Goal: Task Accomplishment & Management: Use online tool/utility

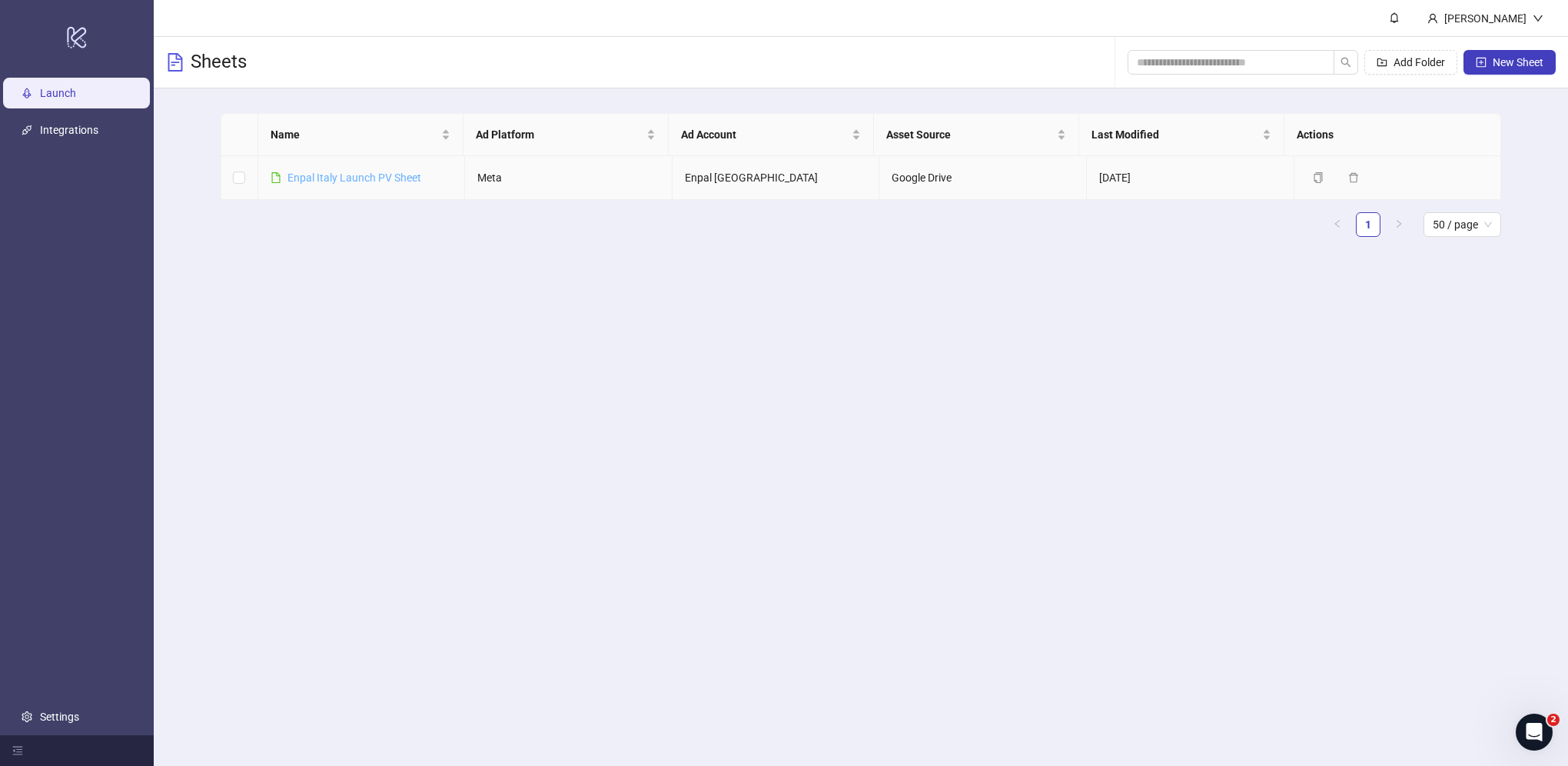
click at [382, 180] on link "Enpal Italy Launch PV Sheet" at bounding box center [354, 177] width 134 height 12
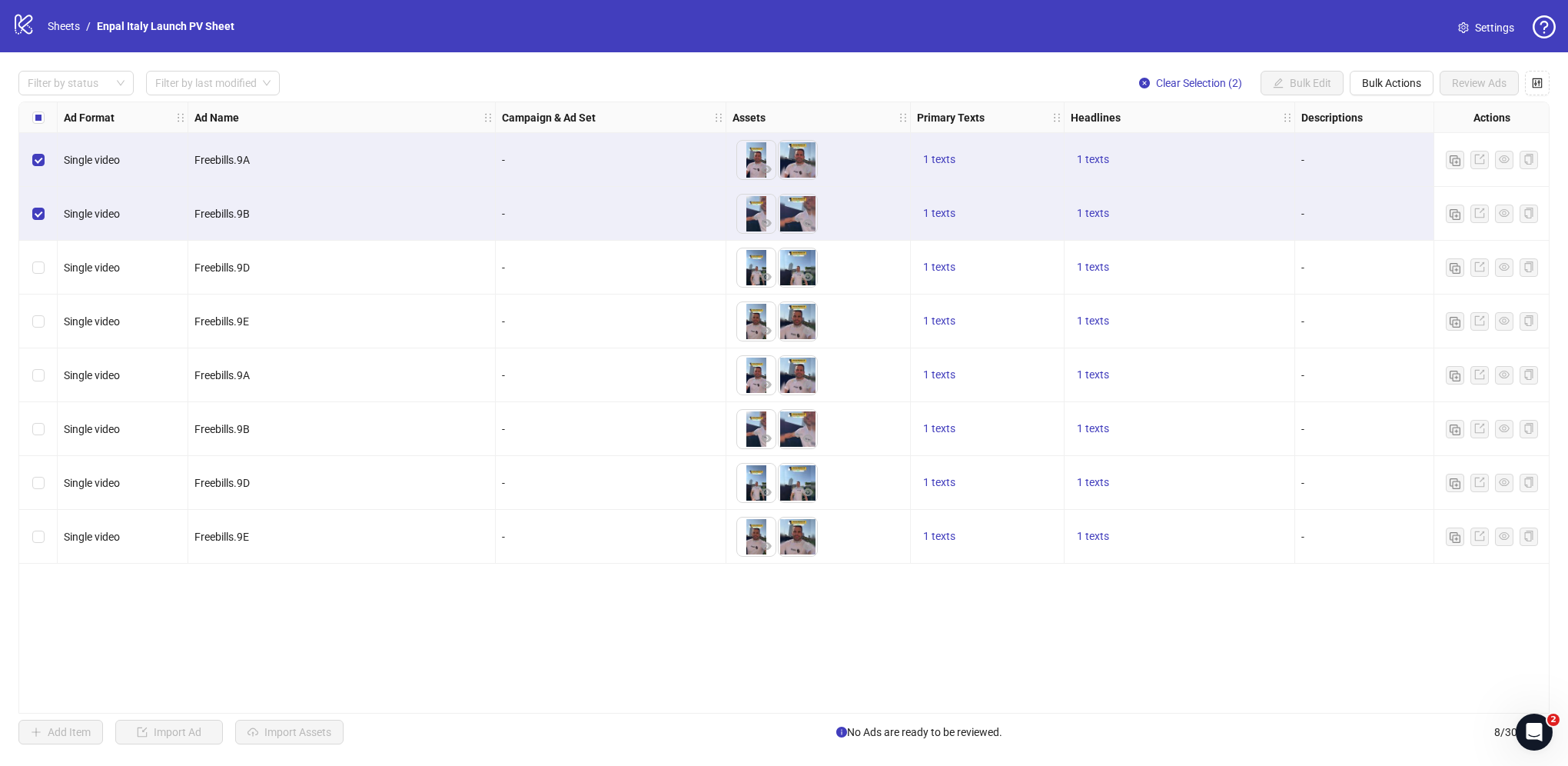
click at [31, 255] on div "Select row 3" at bounding box center [38, 267] width 38 height 54
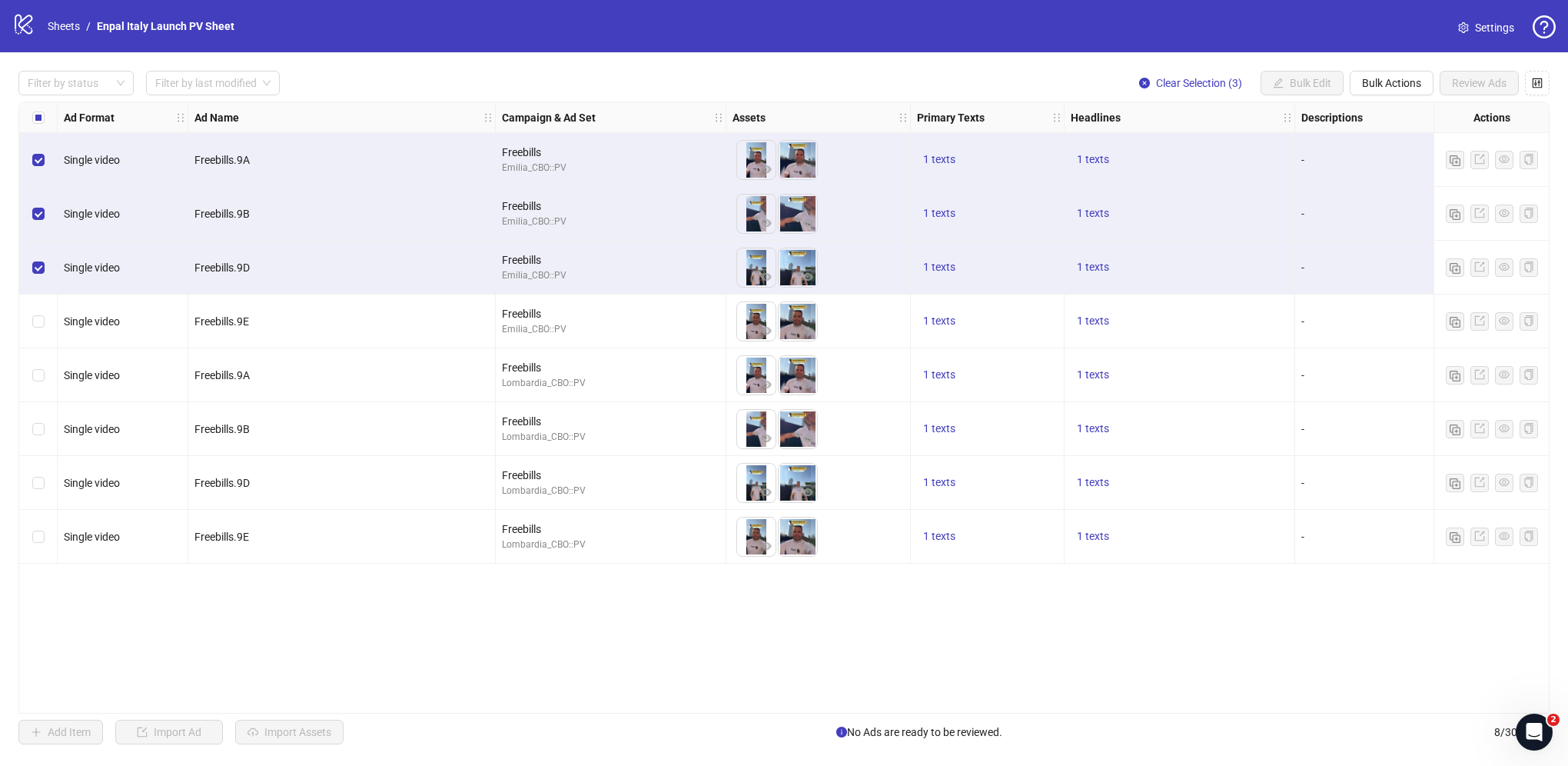
click at [36, 308] on div "Select row 4" at bounding box center [38, 321] width 38 height 54
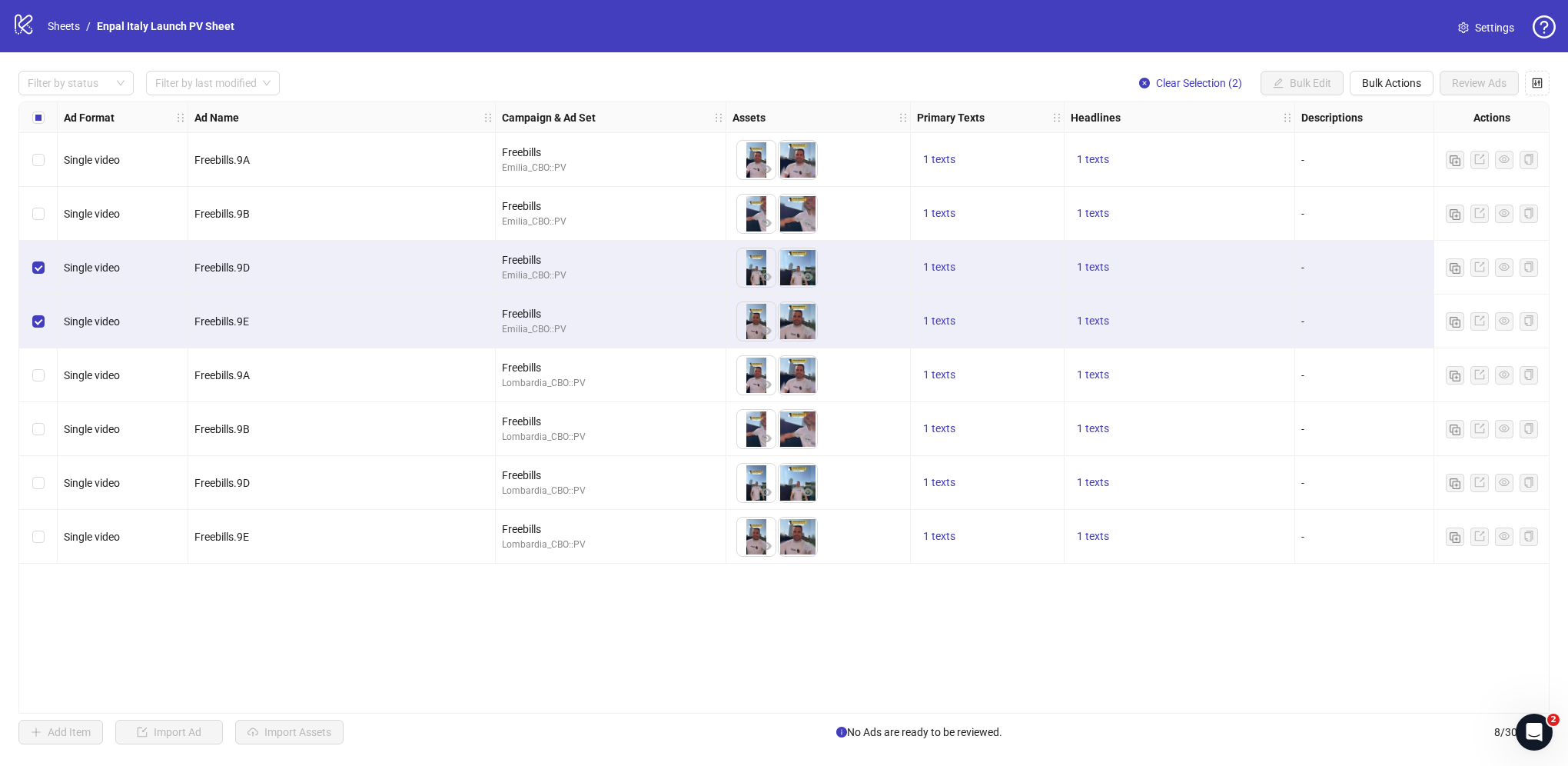
click at [31, 255] on div "Select row 3" at bounding box center [38, 267] width 38 height 54
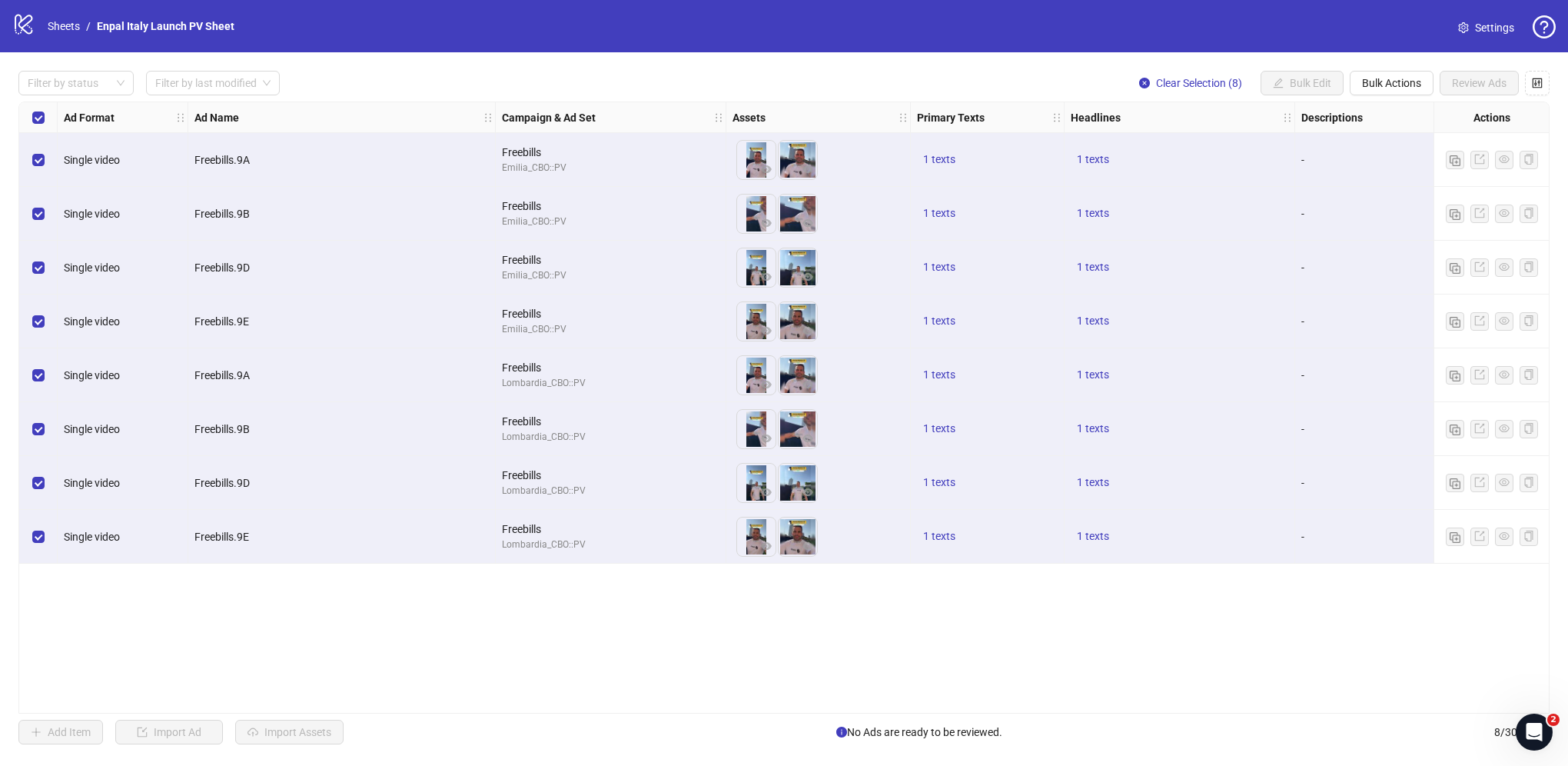
click at [33, 129] on div "Select all rows" at bounding box center [38, 117] width 38 height 31
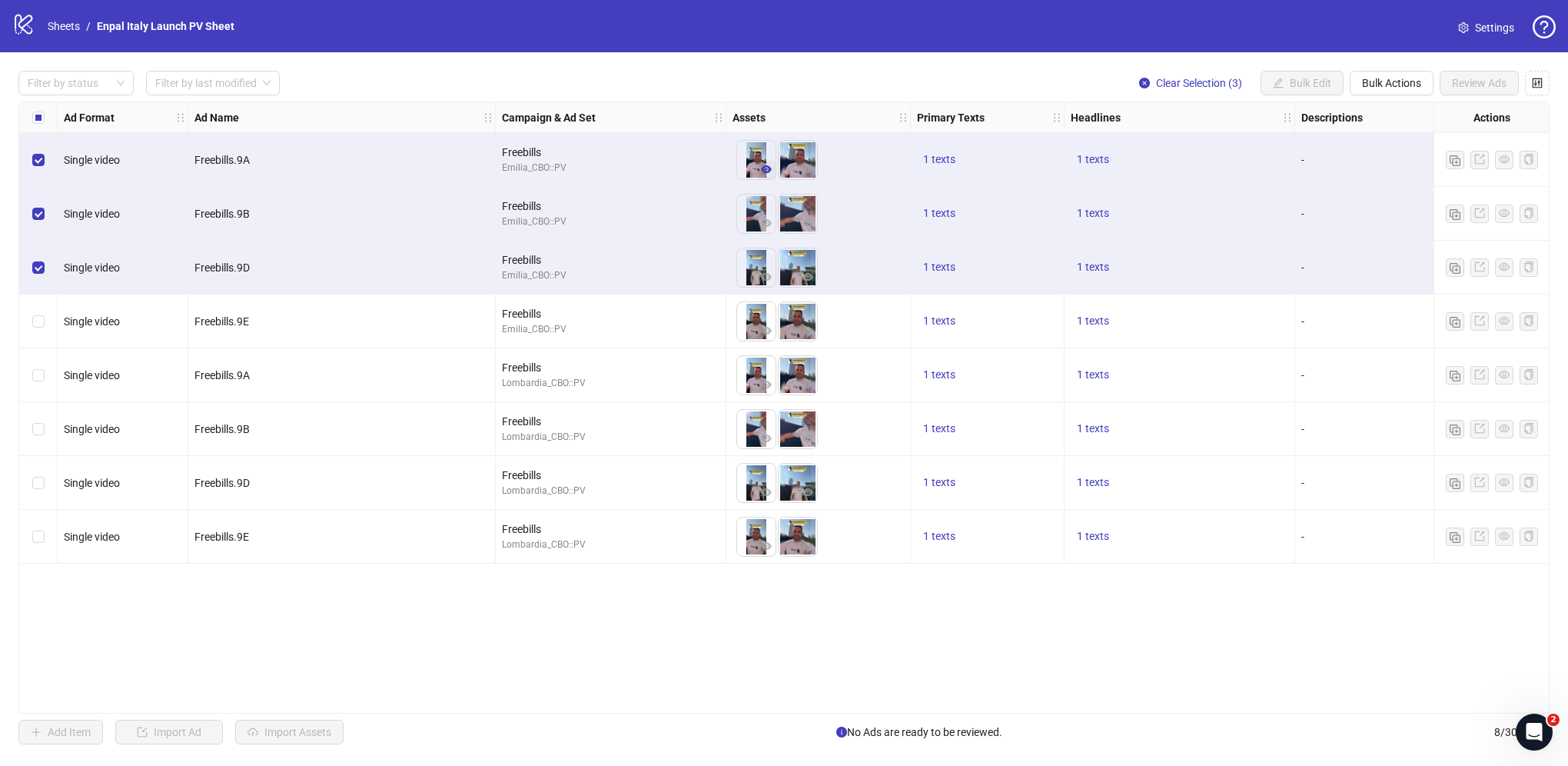
click at [769, 161] on button "button" at bounding box center [766, 169] width 19 height 19
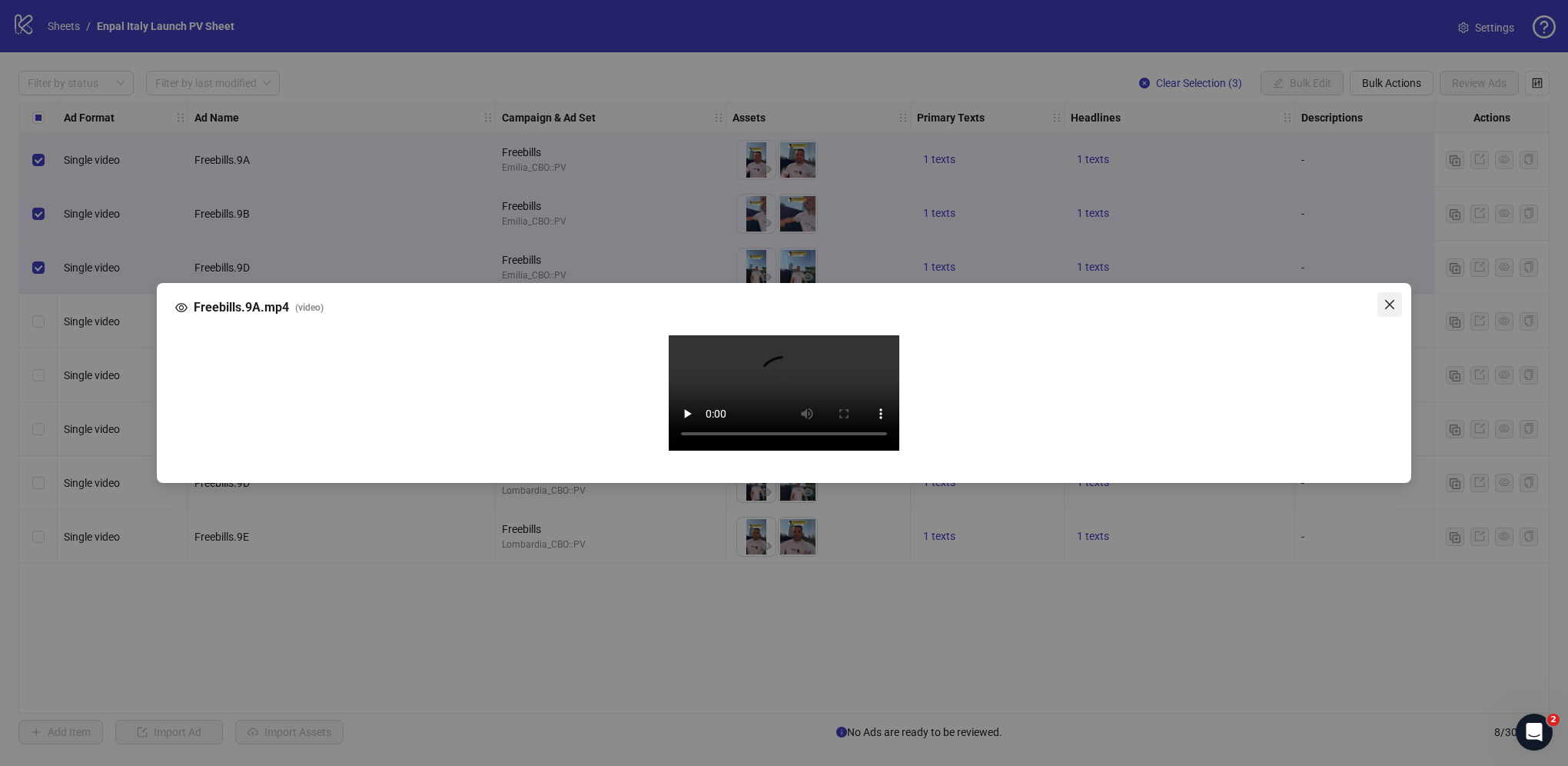
click at [1392, 298] on icon "close" at bounding box center [1390, 304] width 12 height 12
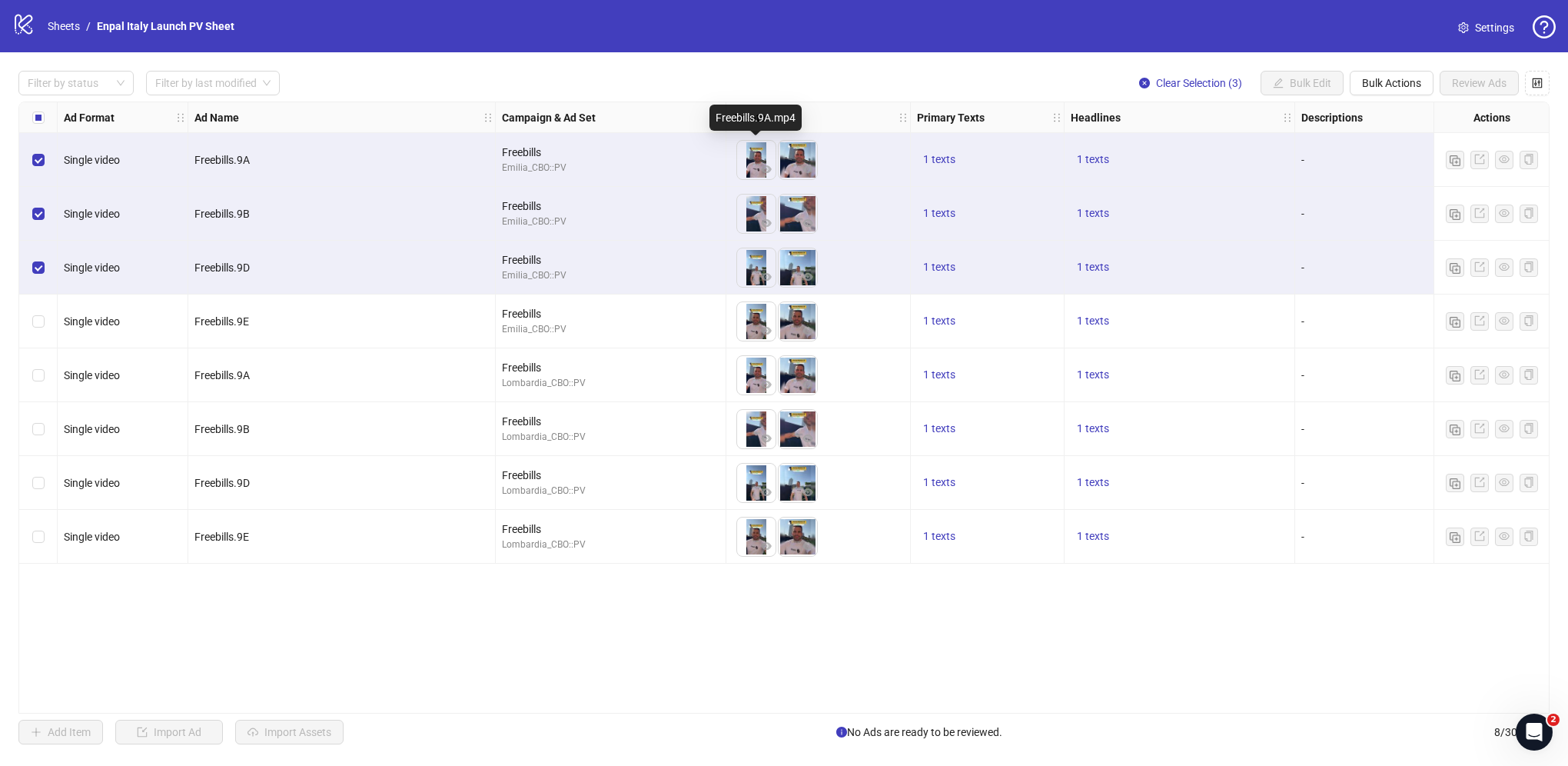
drag, startPoint x: 795, startPoint y: 159, endPoint x: 783, endPoint y: 157, distance: 12.2
click at [964, 157] on div "1 texts" at bounding box center [987, 160] width 141 height 19
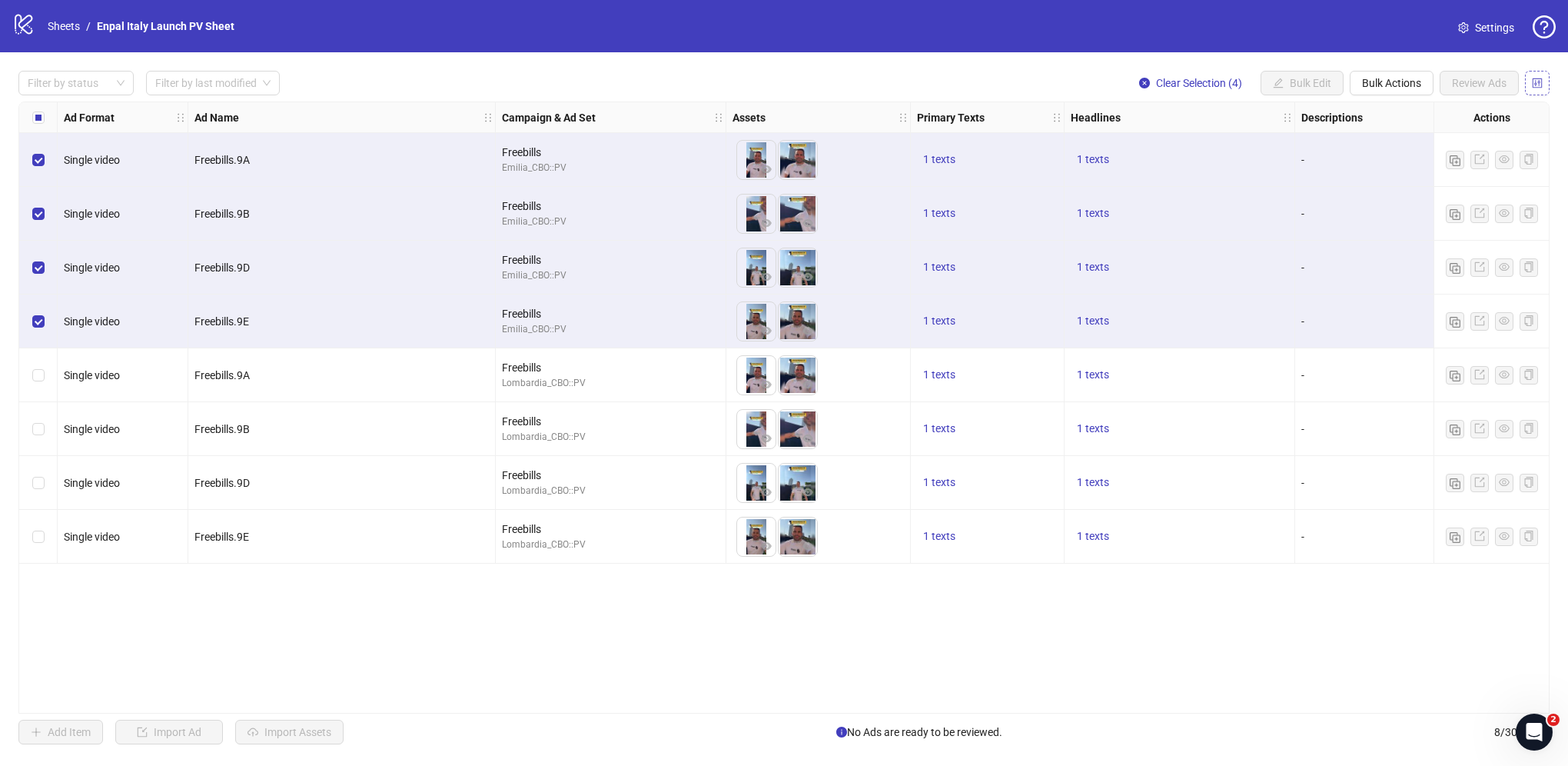
click at [1535, 83] on icon "control" at bounding box center [1537, 83] width 11 height 11
click at [1530, 82] on button "button" at bounding box center [1537, 83] width 25 height 25
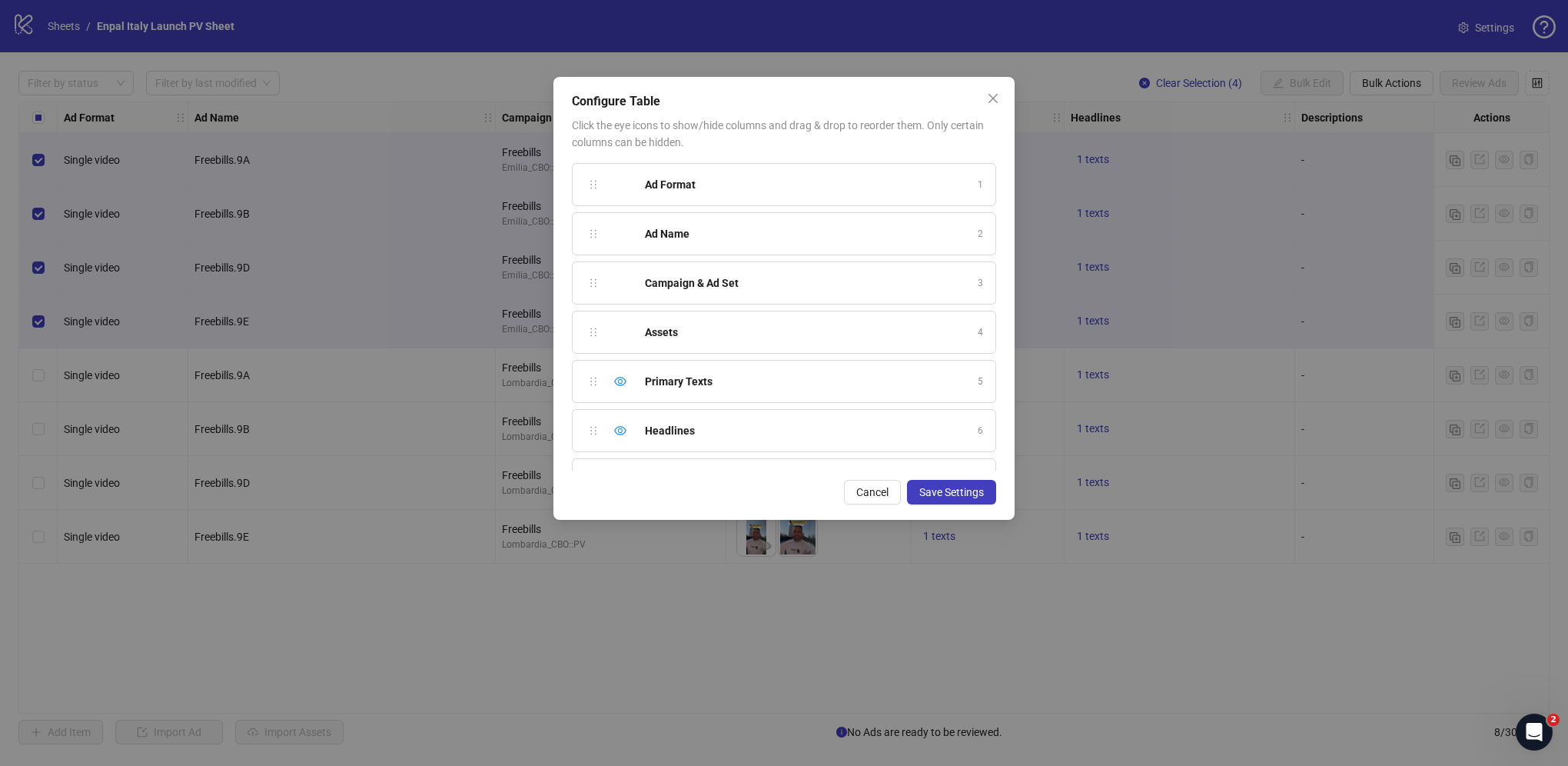
click at [720, 186] on div "Ad Format" at bounding box center [806, 184] width 324 height 17
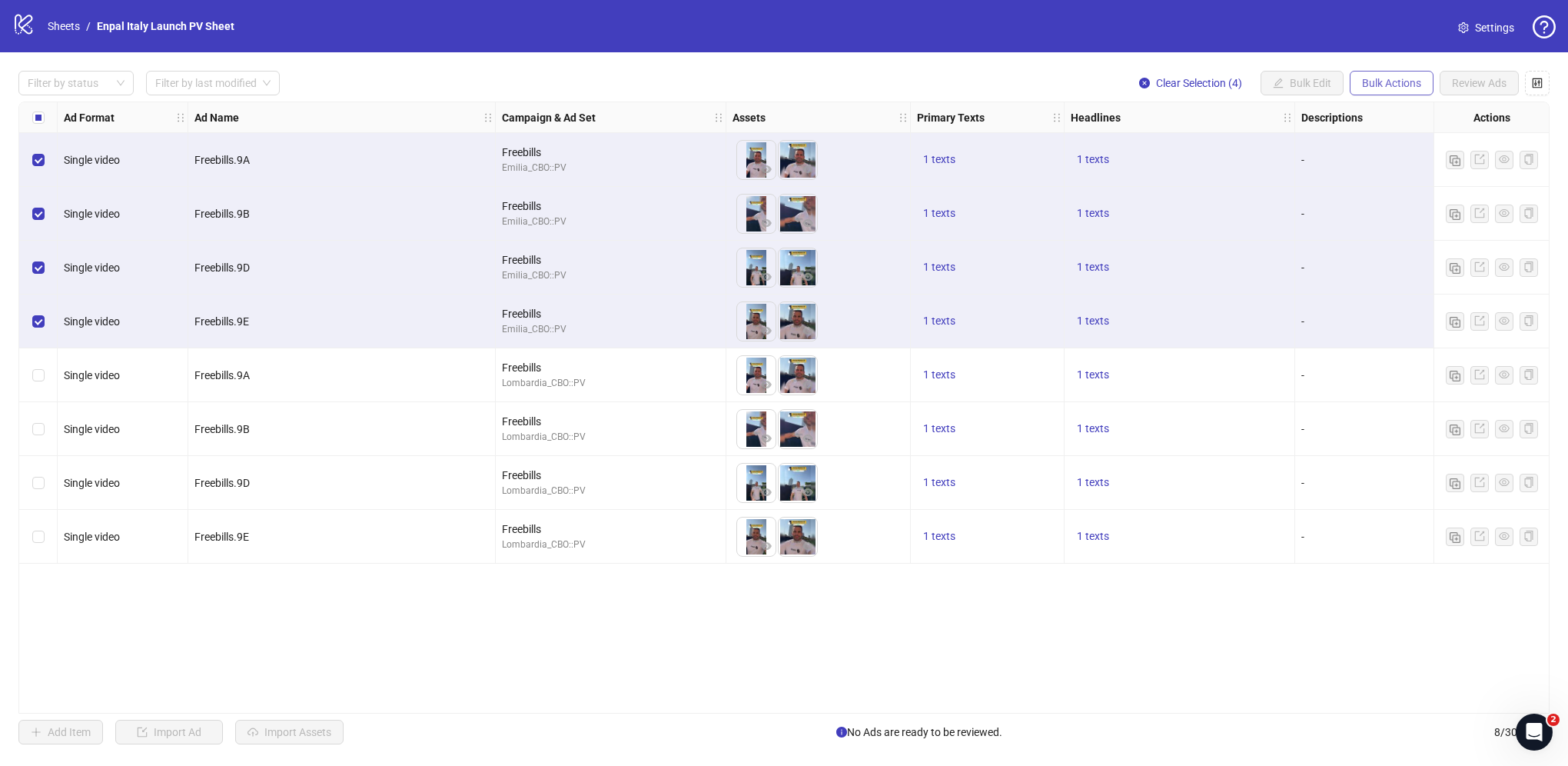
click at [1403, 83] on span "Bulk Actions" at bounding box center [1392, 83] width 59 height 12
click at [31, 114] on div "Select all rows" at bounding box center [38, 117] width 38 height 31
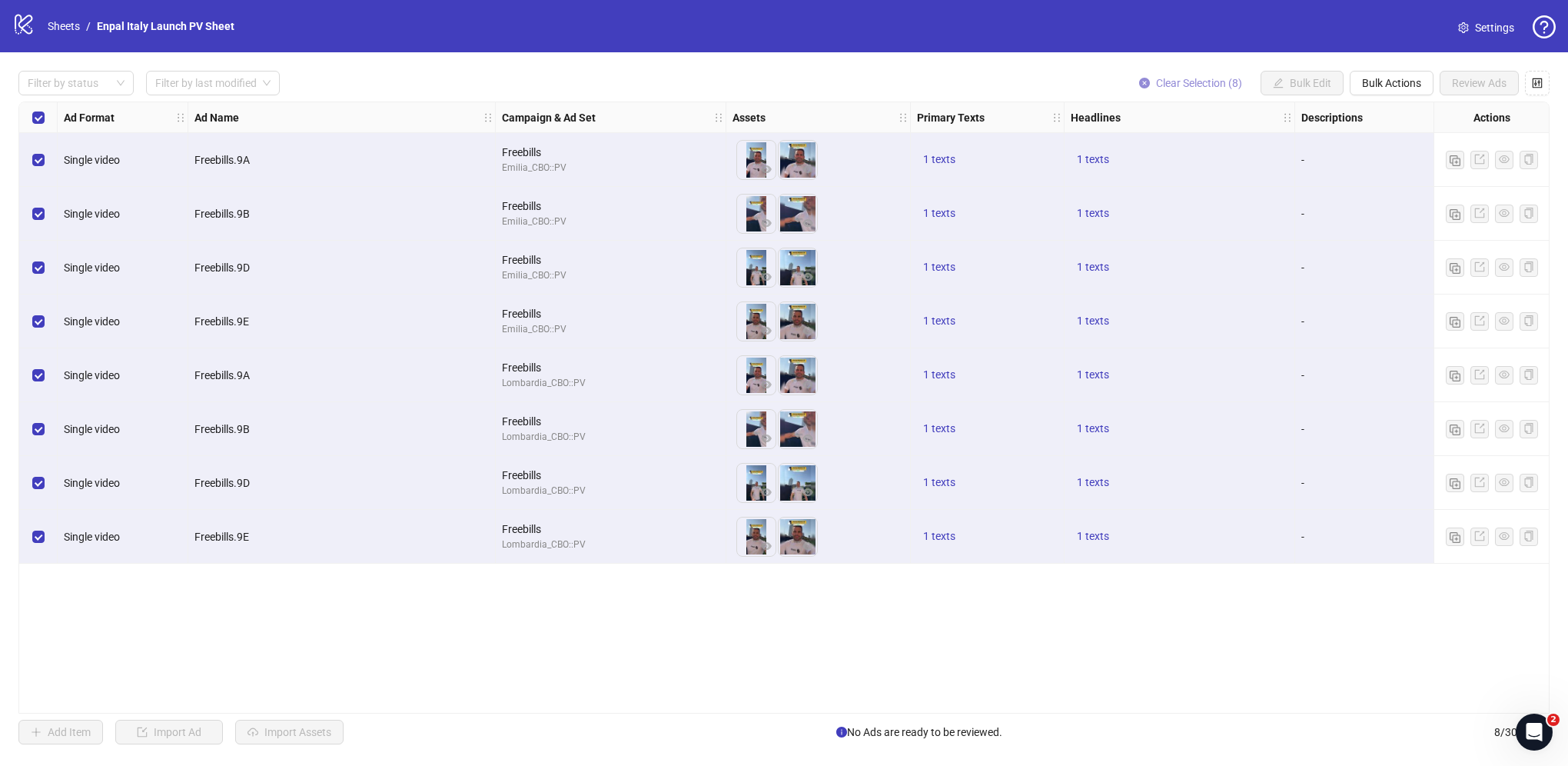
click at [1223, 84] on span "Clear Selection (8)" at bounding box center [1199, 83] width 86 height 12
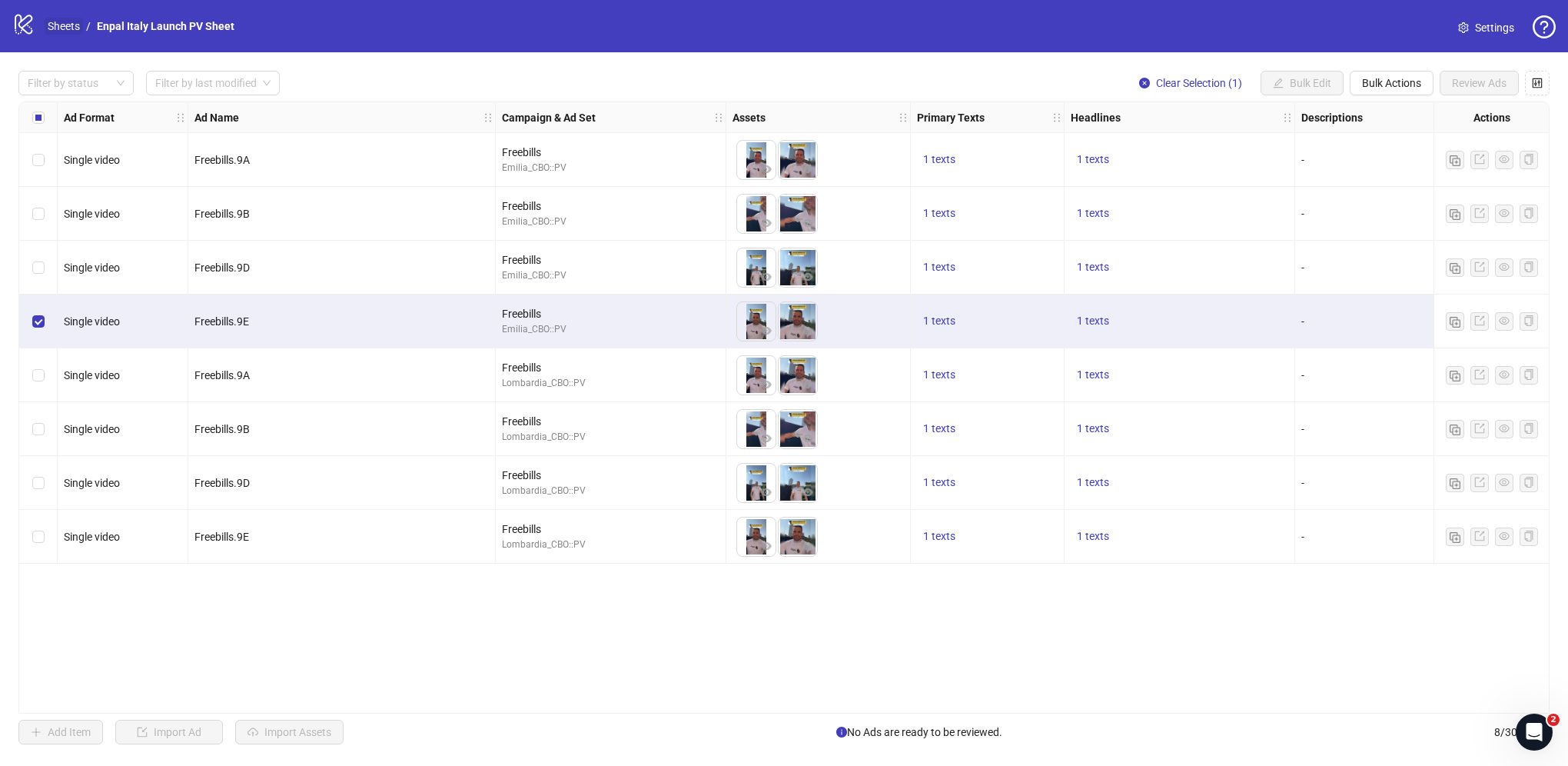
click at [58, 30] on link "Sheets" at bounding box center [63, 26] width 38 height 17
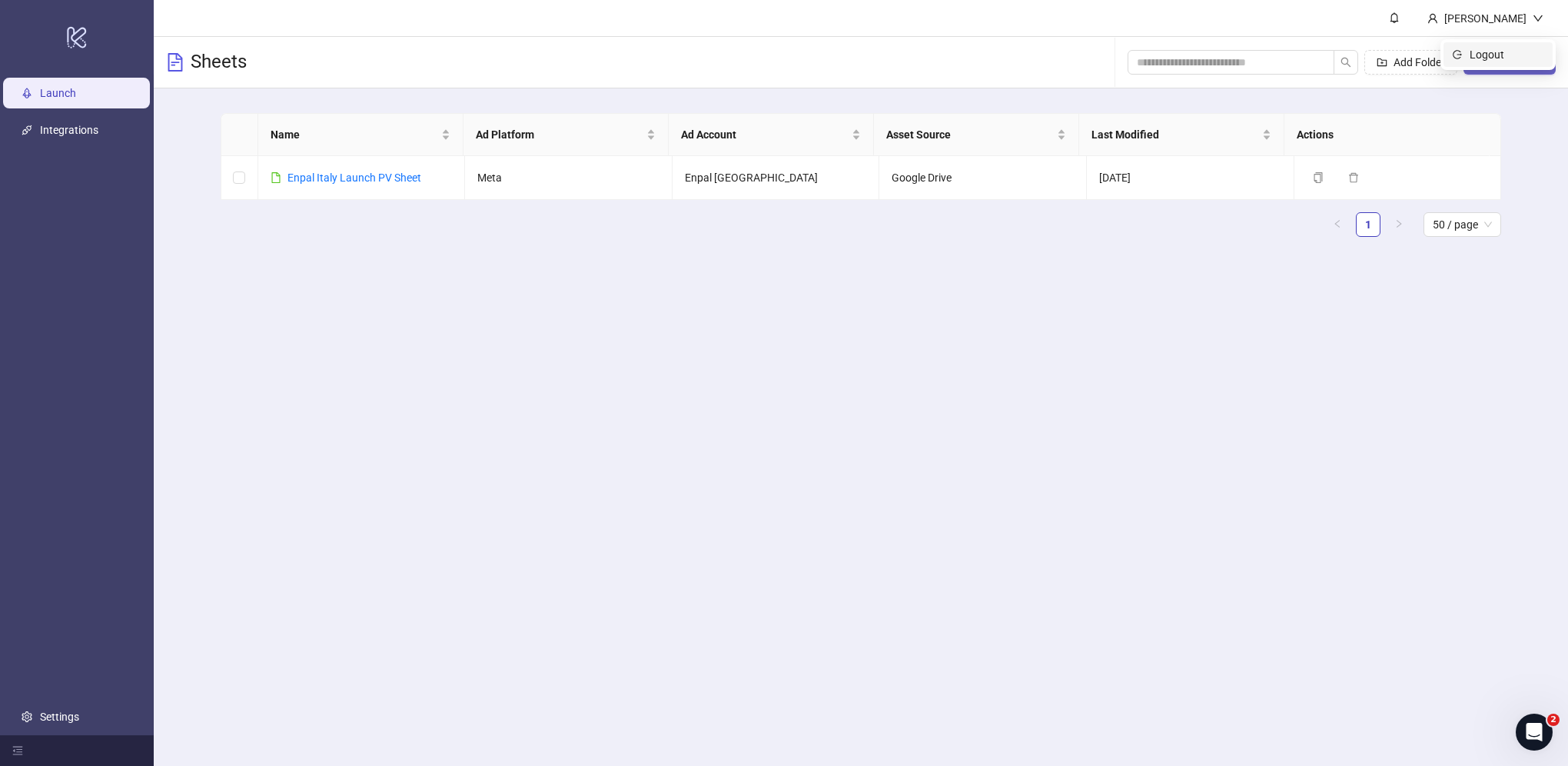
click at [1501, 61] on span "Logout" at bounding box center [1506, 54] width 74 height 17
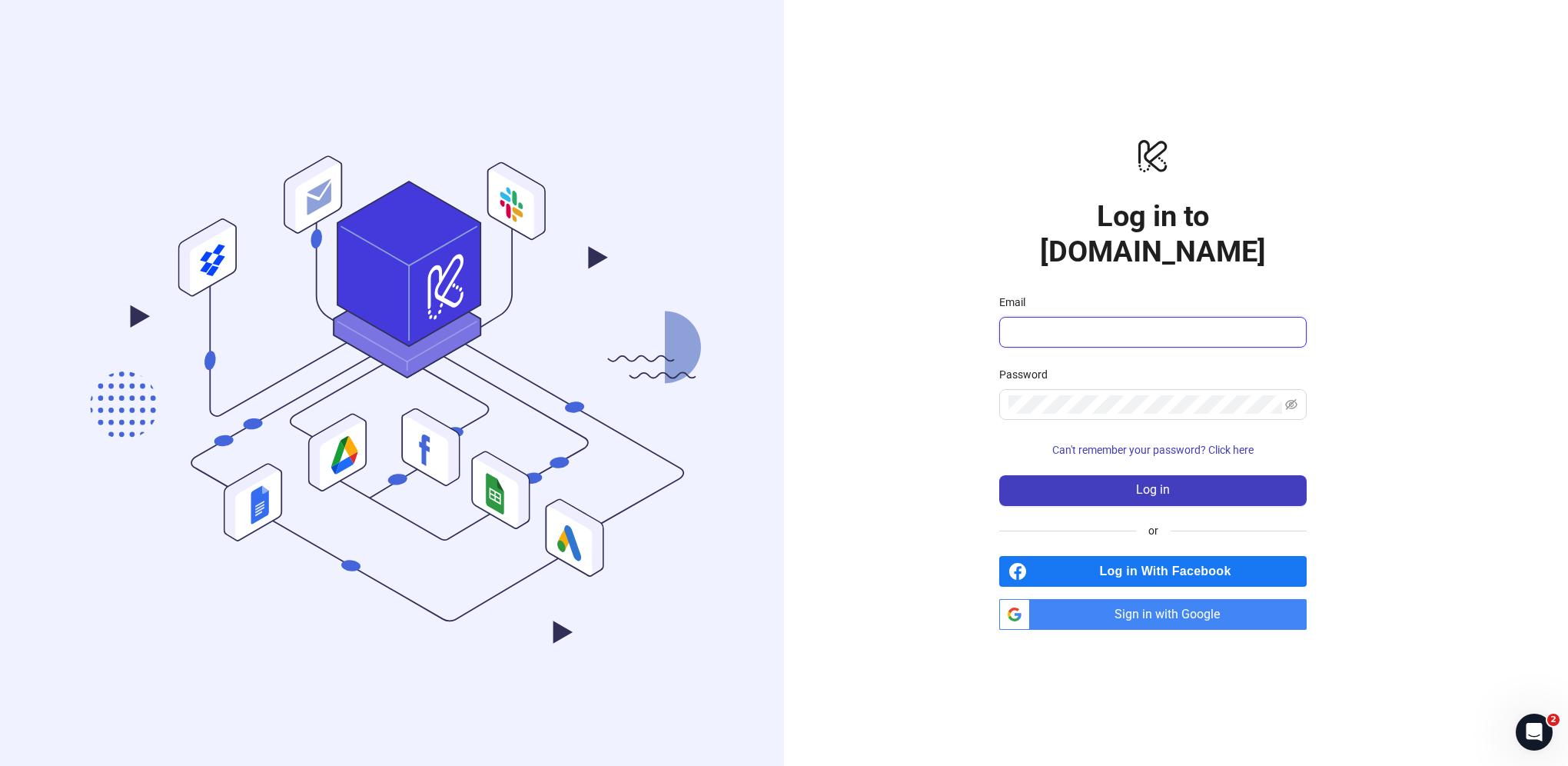
type input "**********"
click at [1160, 483] on span "Log in" at bounding box center [1153, 490] width 33 height 14
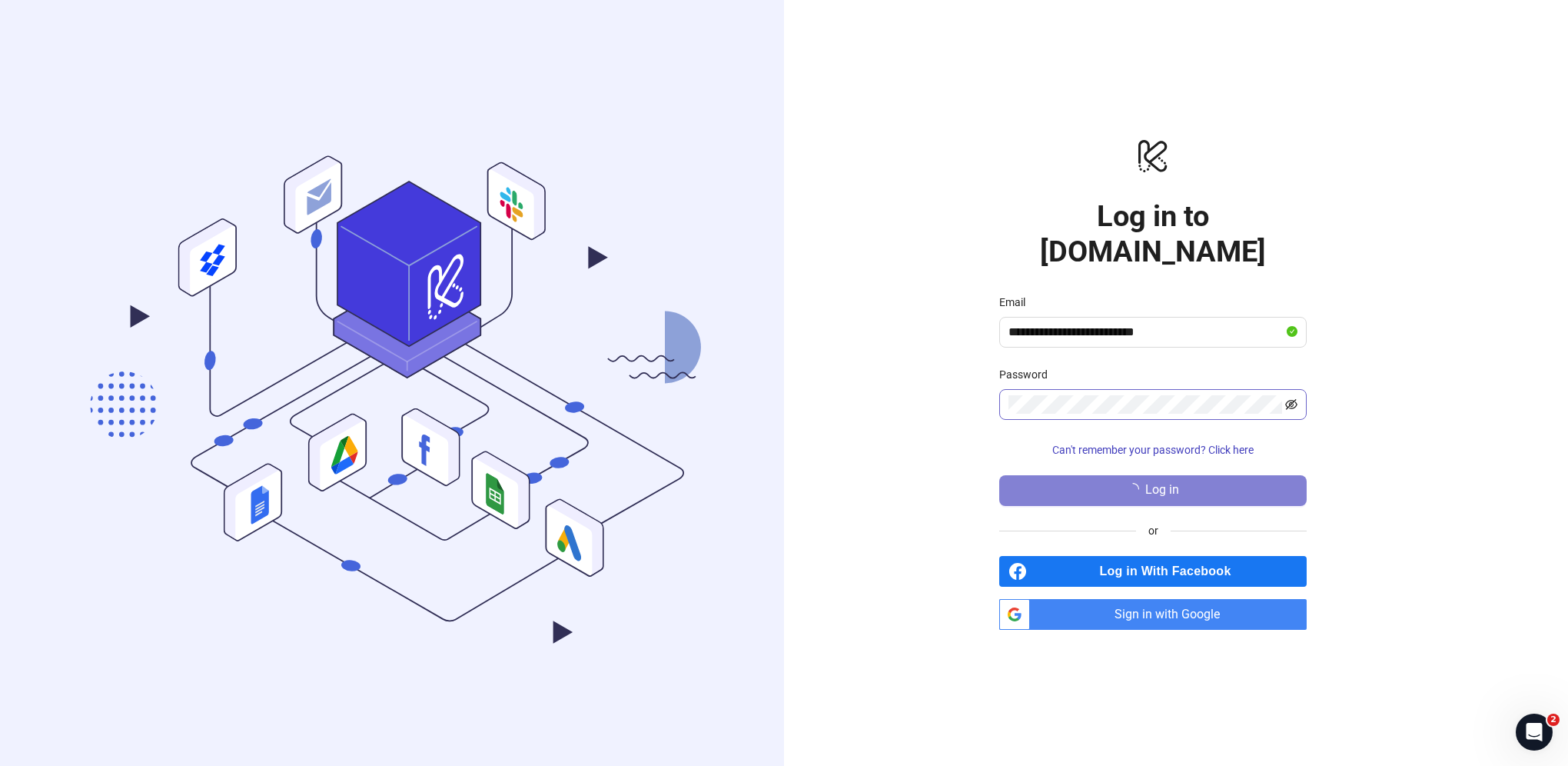
click at [1294, 399] on icon "eye-invisible" at bounding box center [1292, 404] width 12 height 11
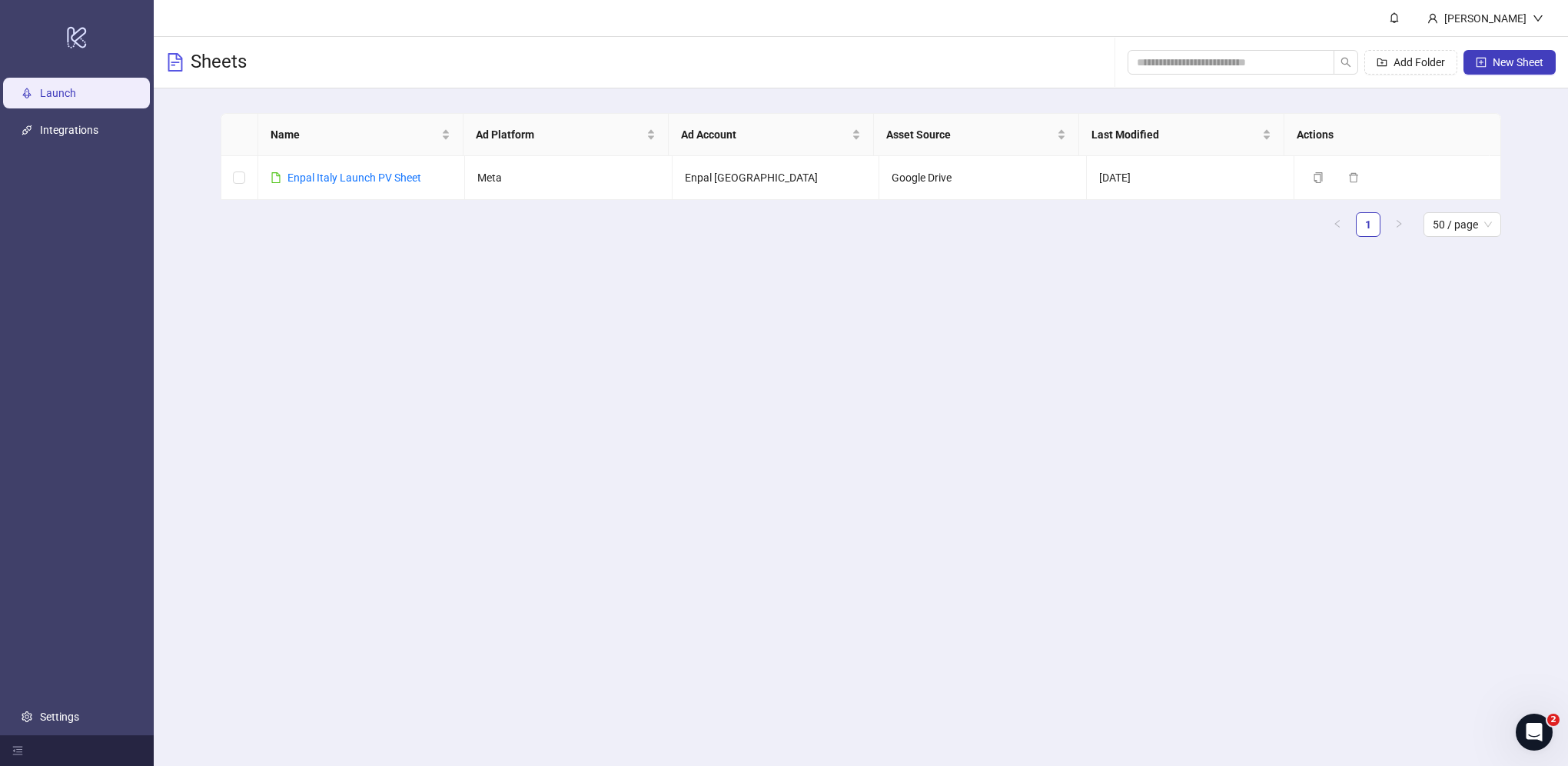
click at [1294, 383] on main "[PERSON_NAME] Add Folder New Sheet Name Ad Platform Ad Account Asset Source Las…" at bounding box center [860, 383] width 1414 height 766
click at [322, 171] on link "Enpal Italy Launch PV Sheet" at bounding box center [354, 177] width 134 height 12
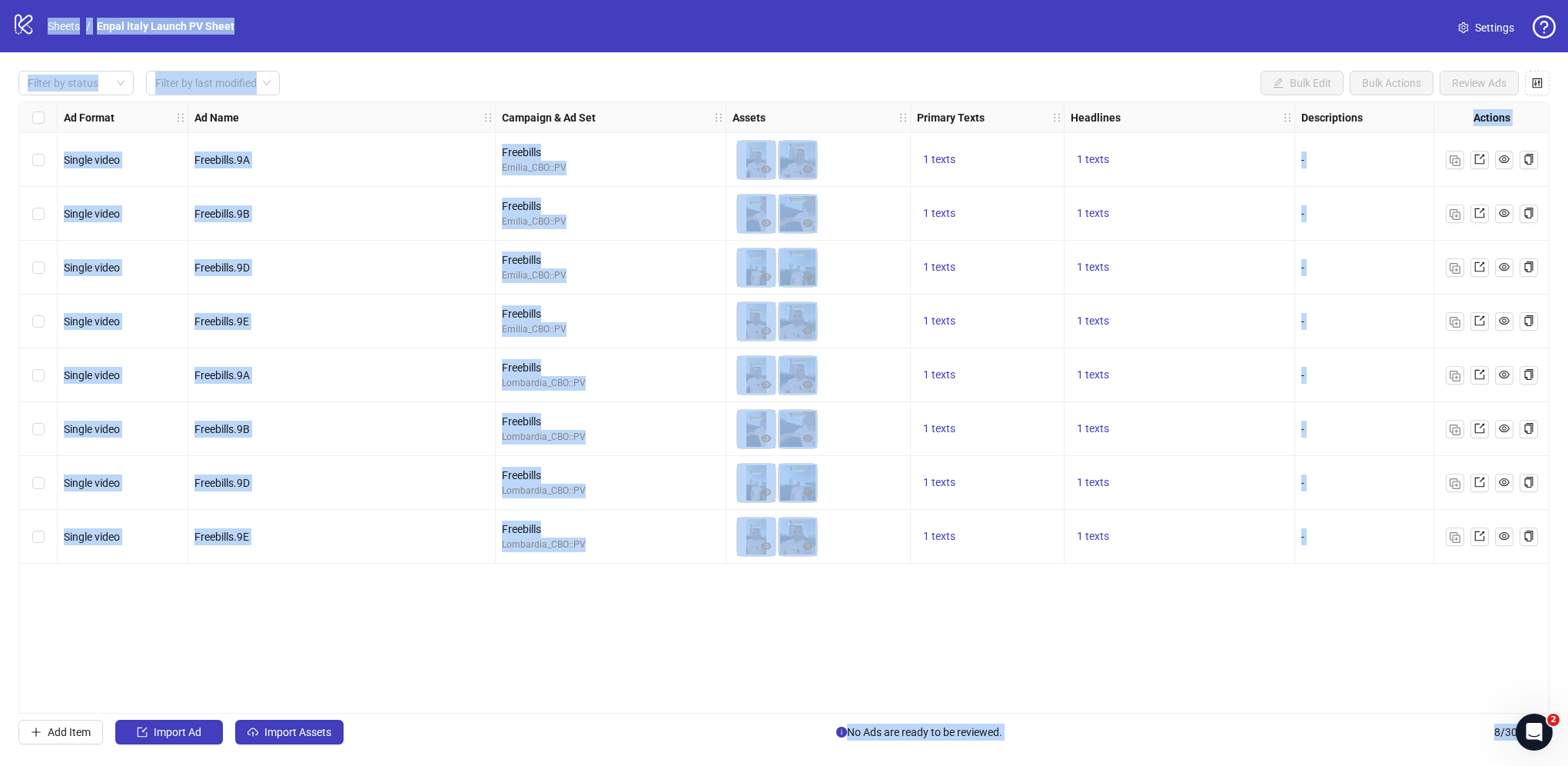
click at [27, 163] on div "Select row 1" at bounding box center [38, 160] width 38 height 54
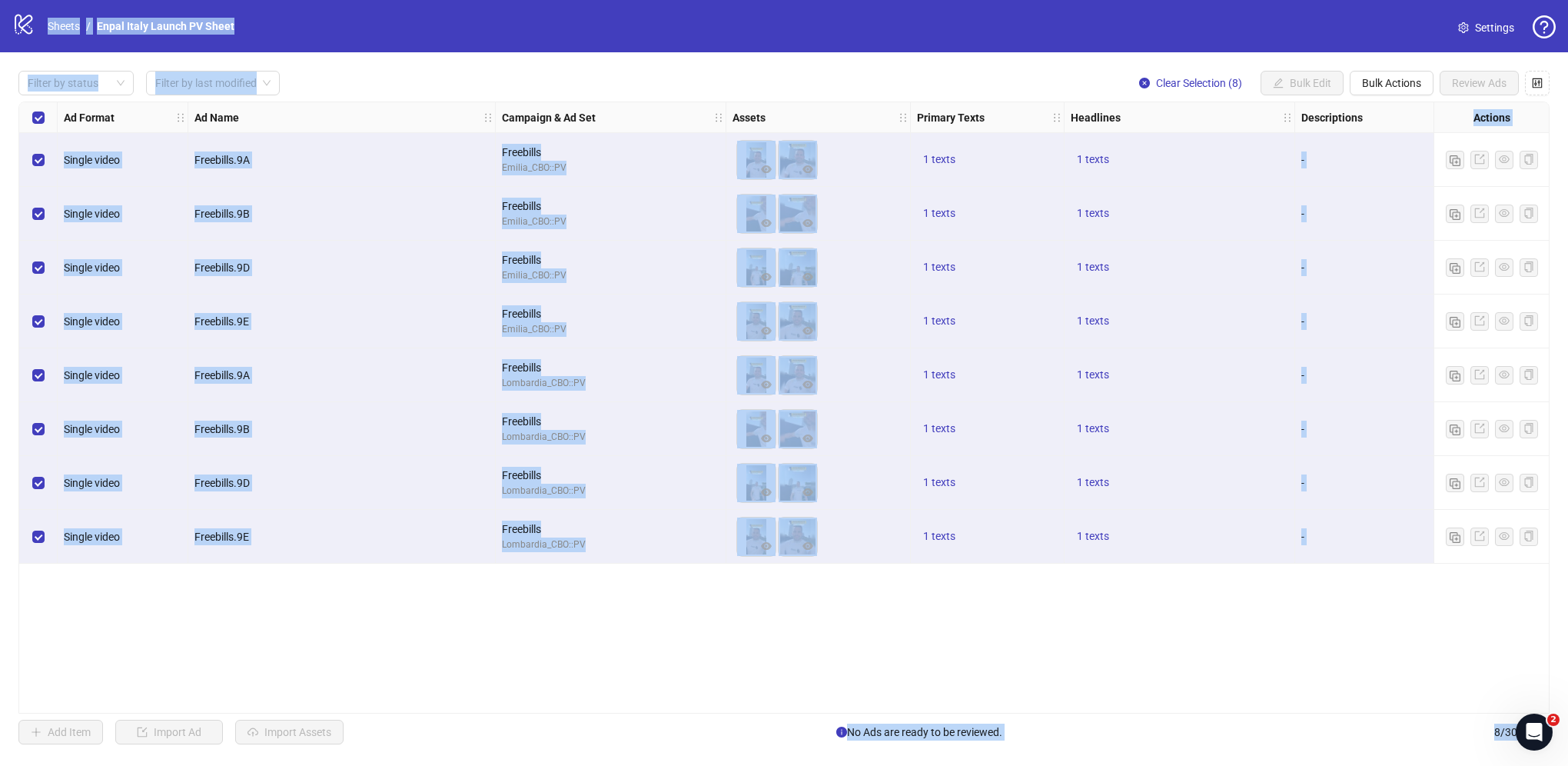
click at [1390, 172] on div "-" at bounding box center [1411, 160] width 230 height 54
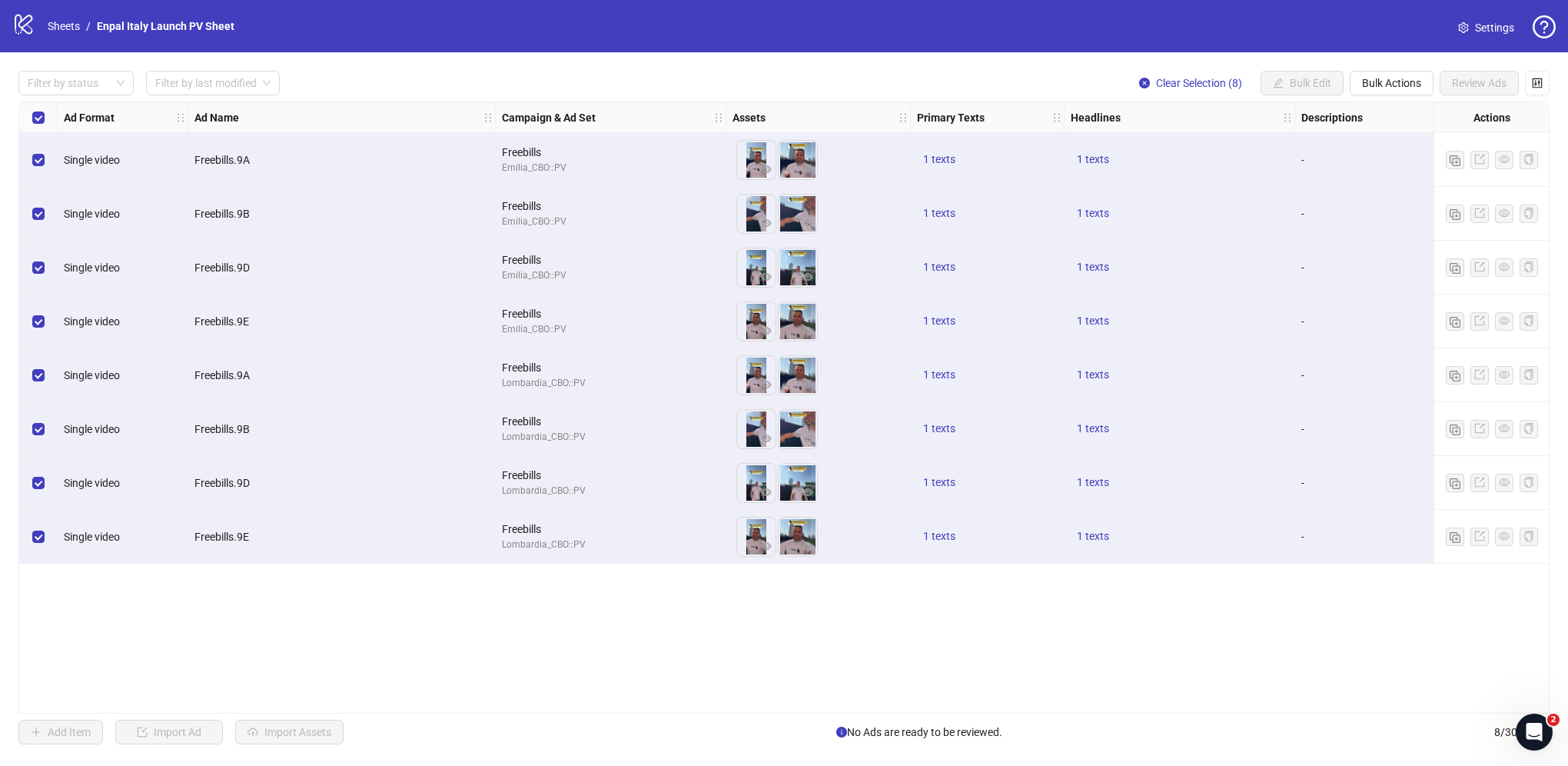
click at [40, 123] on label "Select all rows" at bounding box center [38, 117] width 12 height 17
click at [33, 154] on label "Select row 1" at bounding box center [38, 160] width 12 height 17
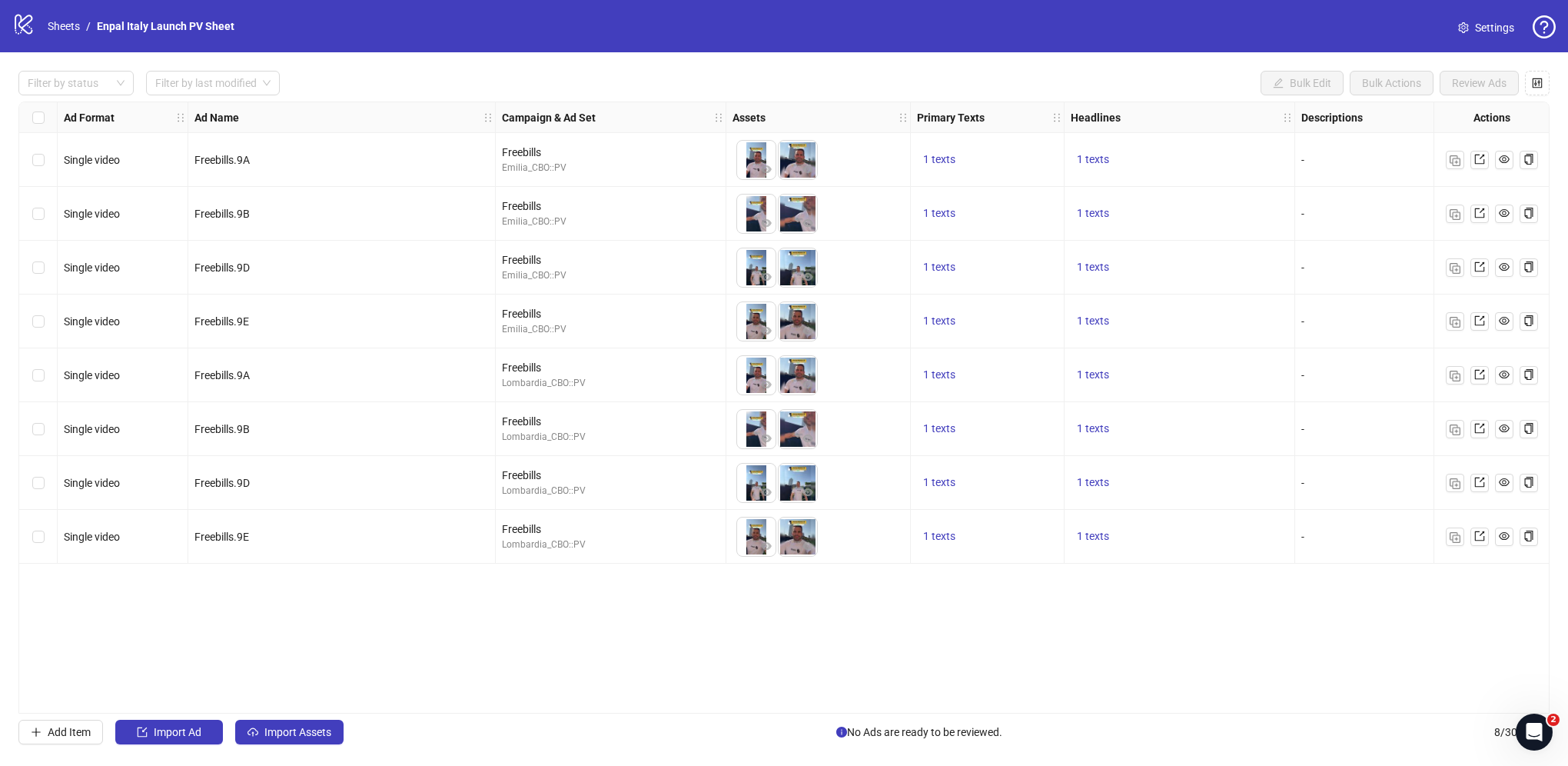
click at [36, 150] on div "Select row 1" at bounding box center [38, 160] width 38 height 54
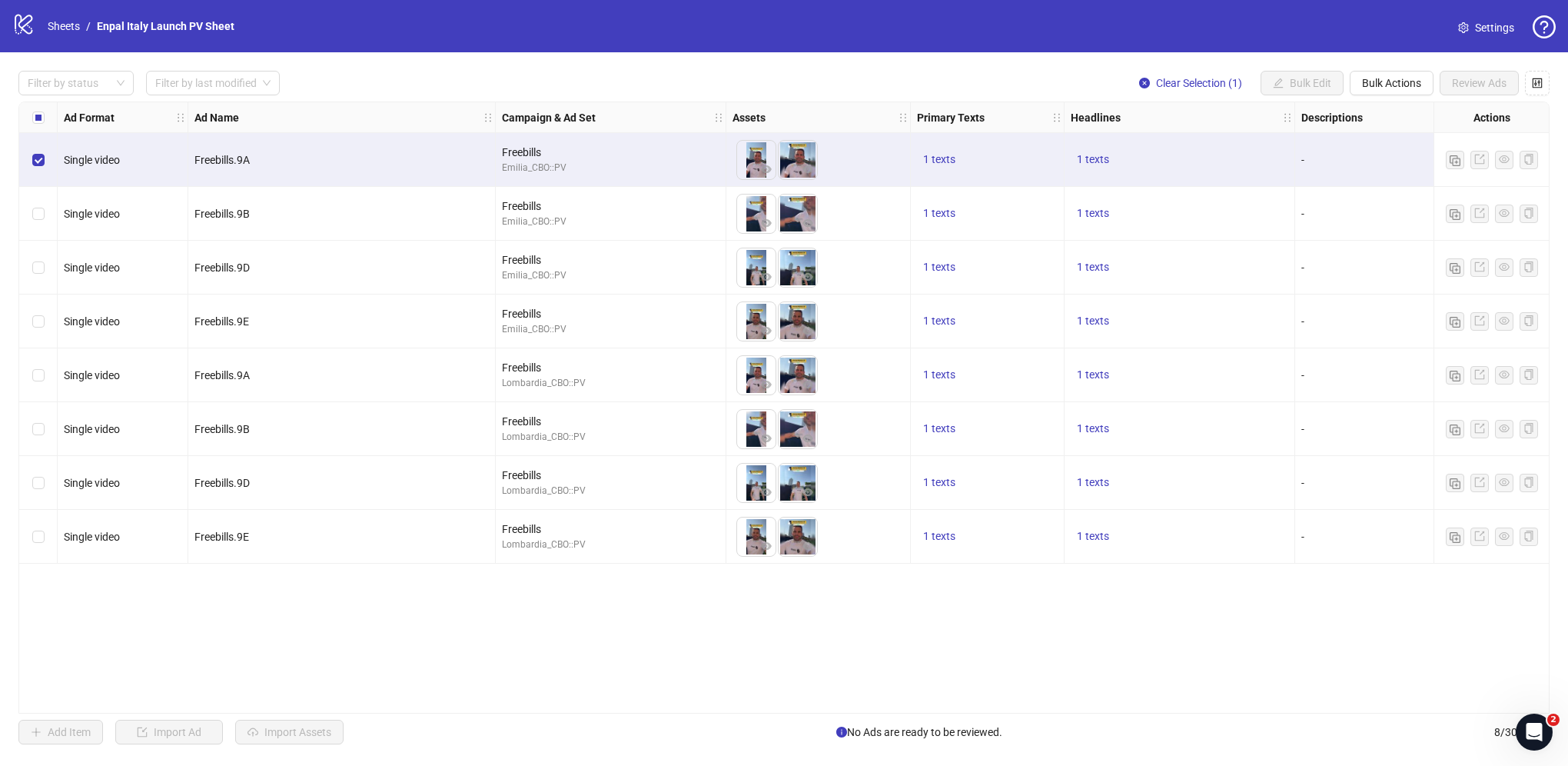
click at [36, 203] on div "Select row 2" at bounding box center [38, 214] width 38 height 54
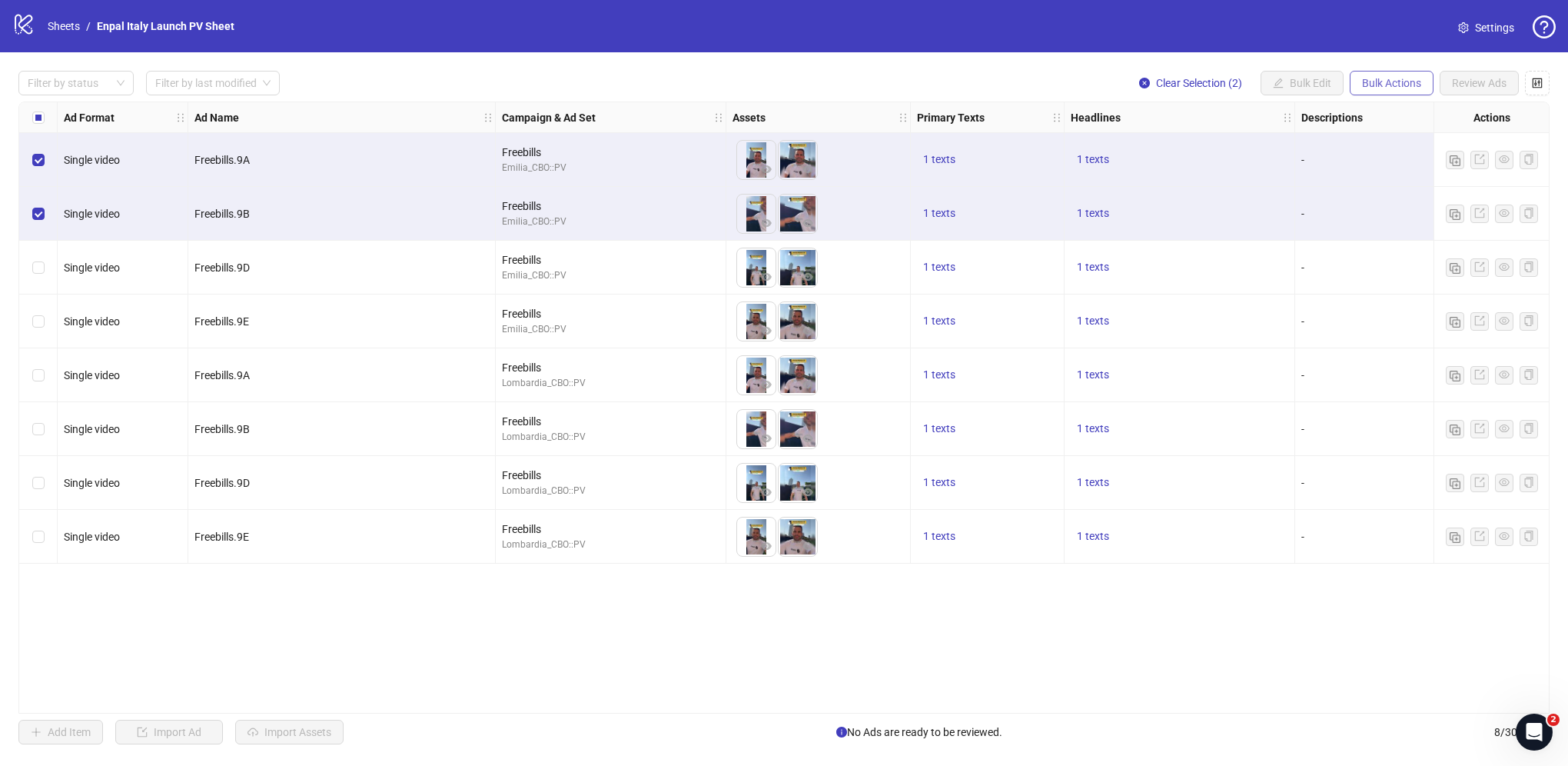
click at [1378, 78] on span "Bulk Actions" at bounding box center [1392, 83] width 59 height 12
click at [1537, 85] on icon "control" at bounding box center [1537, 83] width 11 height 11
click at [67, 36] on div "logo/logo-mobile Sheets / Enpal [GEOGRAPHIC_DATA] Launch PV Sheet" at bounding box center [126, 26] width 228 height 28
click at [58, 25] on link "Sheets" at bounding box center [63, 26] width 38 height 17
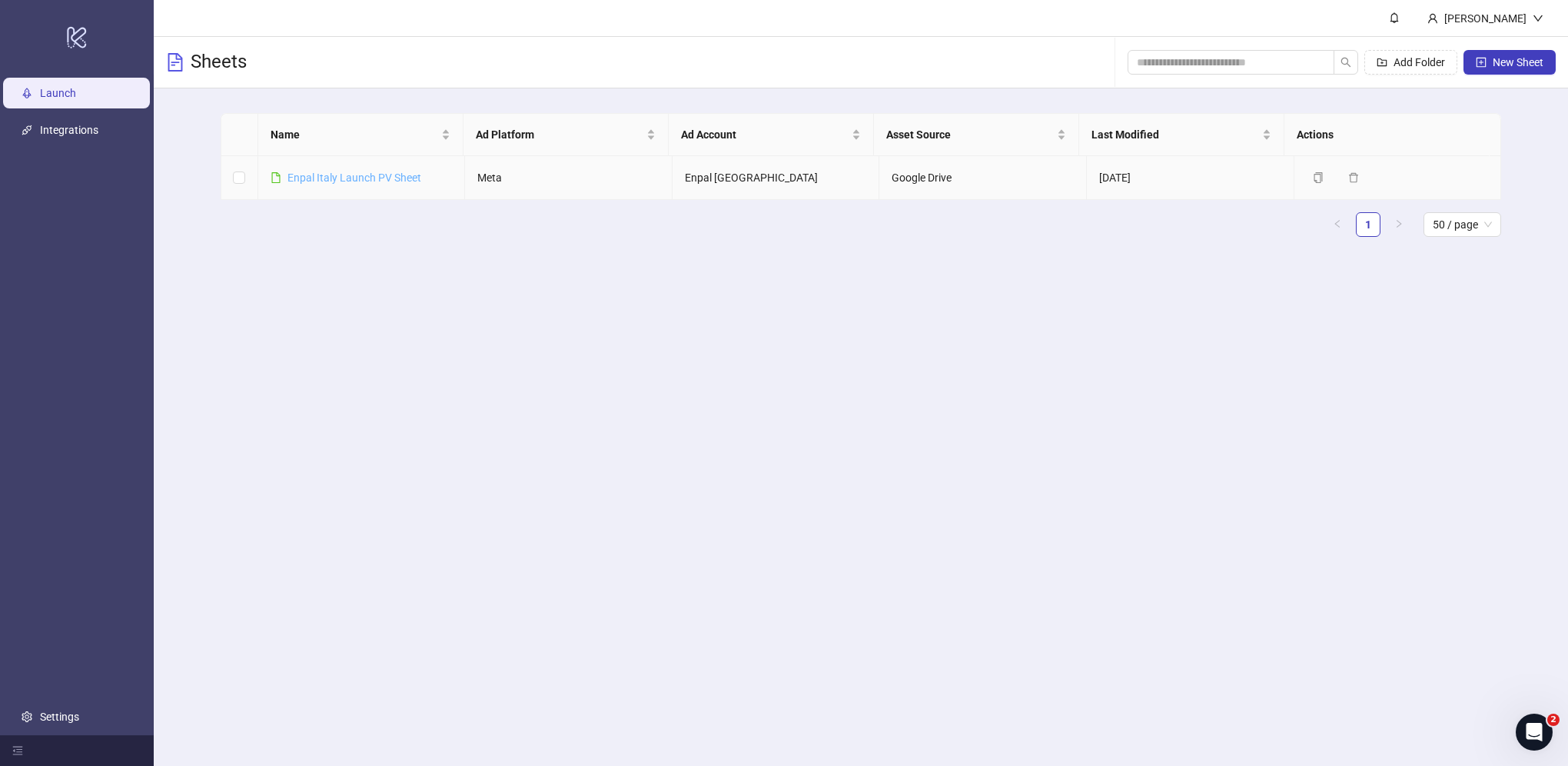
click at [385, 175] on link "Enpal Italy Launch PV Sheet" at bounding box center [354, 177] width 134 height 12
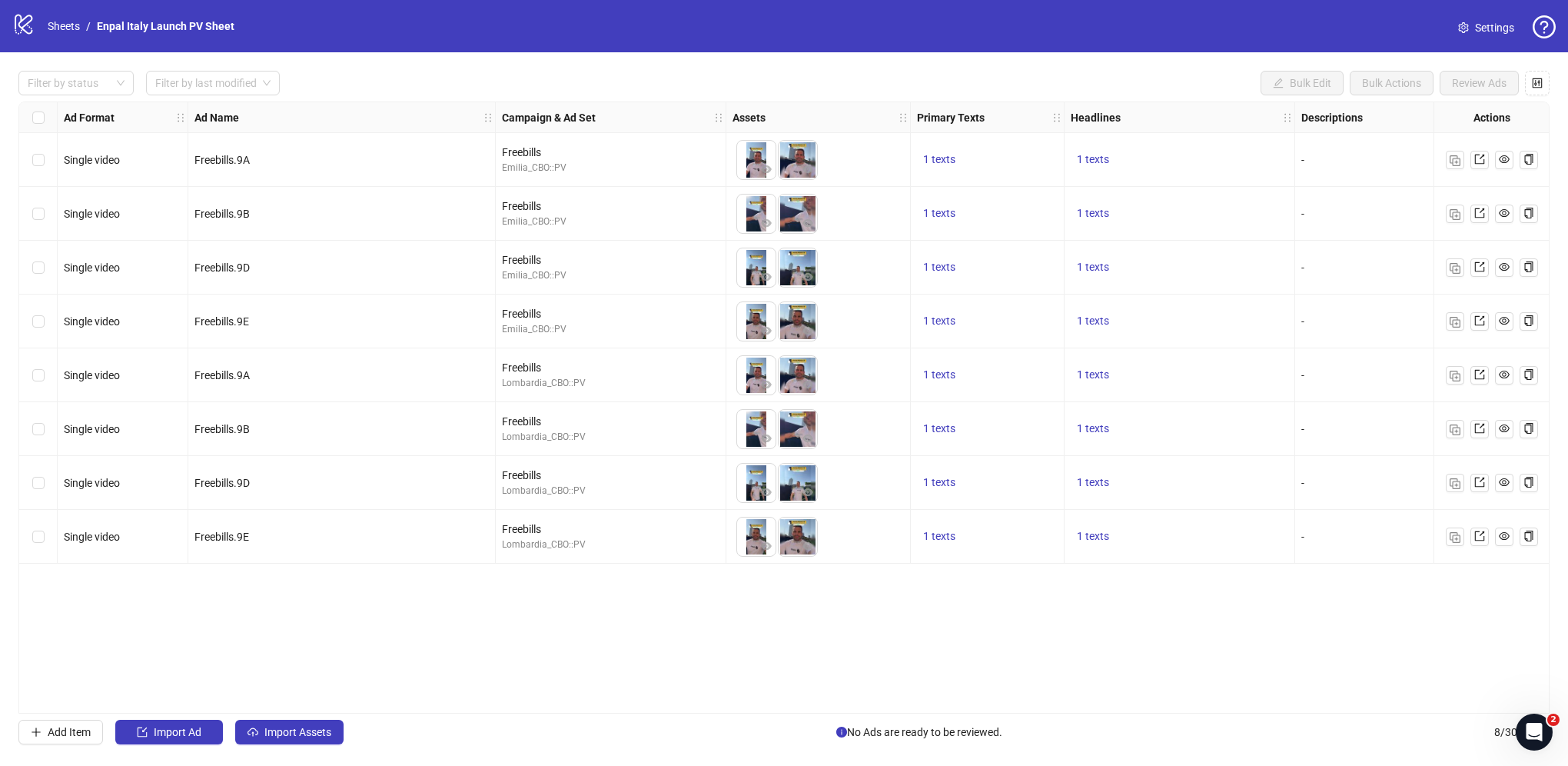
drag, startPoint x: 806, startPoint y: 729, endPoint x: 1065, endPoint y: 750, distance: 259.8
click at [1065, 750] on div "Filter by status Filter by last modified Bulk Edit Bulk Actions Review Ads Ad F…" at bounding box center [784, 408] width 1568 height 711
drag, startPoint x: 1065, startPoint y: 750, endPoint x: 944, endPoint y: 747, distance: 121.0
click at [944, 747] on div "Filter by status Filter by last modified Bulk Edit Bulk Actions Review Ads Ad F…" at bounding box center [784, 408] width 1568 height 711
click at [103, 536] on span "Single video" at bounding box center [92, 537] width 56 height 12
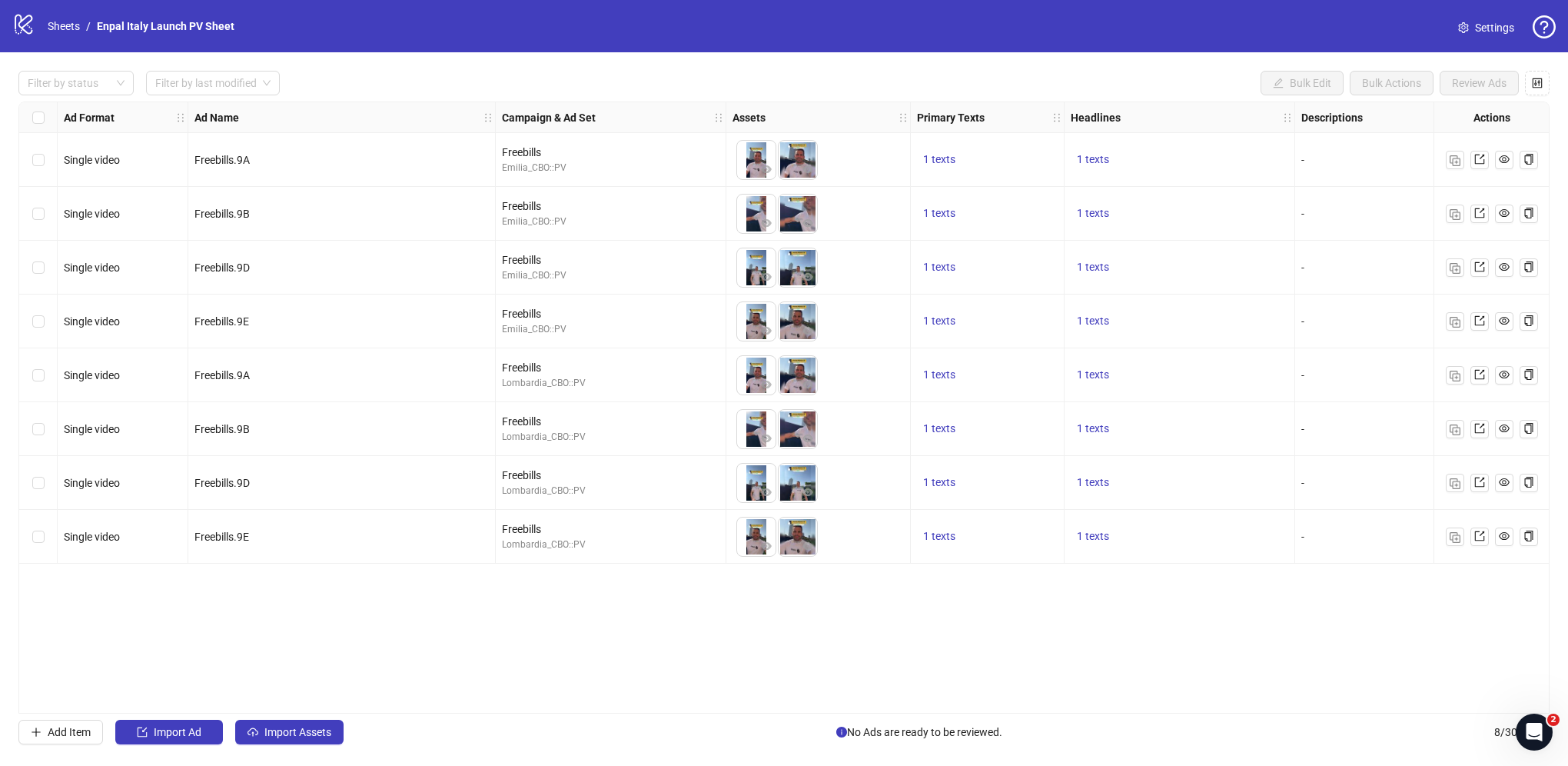
drag, startPoint x: 277, startPoint y: 526, endPoint x: 535, endPoint y: 526, distance: 258.0
click at [280, 526] on div "Freebills.9E" at bounding box center [342, 537] width 307 height 54
click at [515, 525] on div "Freebills" at bounding box center [610, 529] width 218 height 17
click at [946, 531] on span "1 texts" at bounding box center [939, 536] width 32 height 12
click at [1284, 556] on div "1 texts" at bounding box center [1180, 537] width 230 height 54
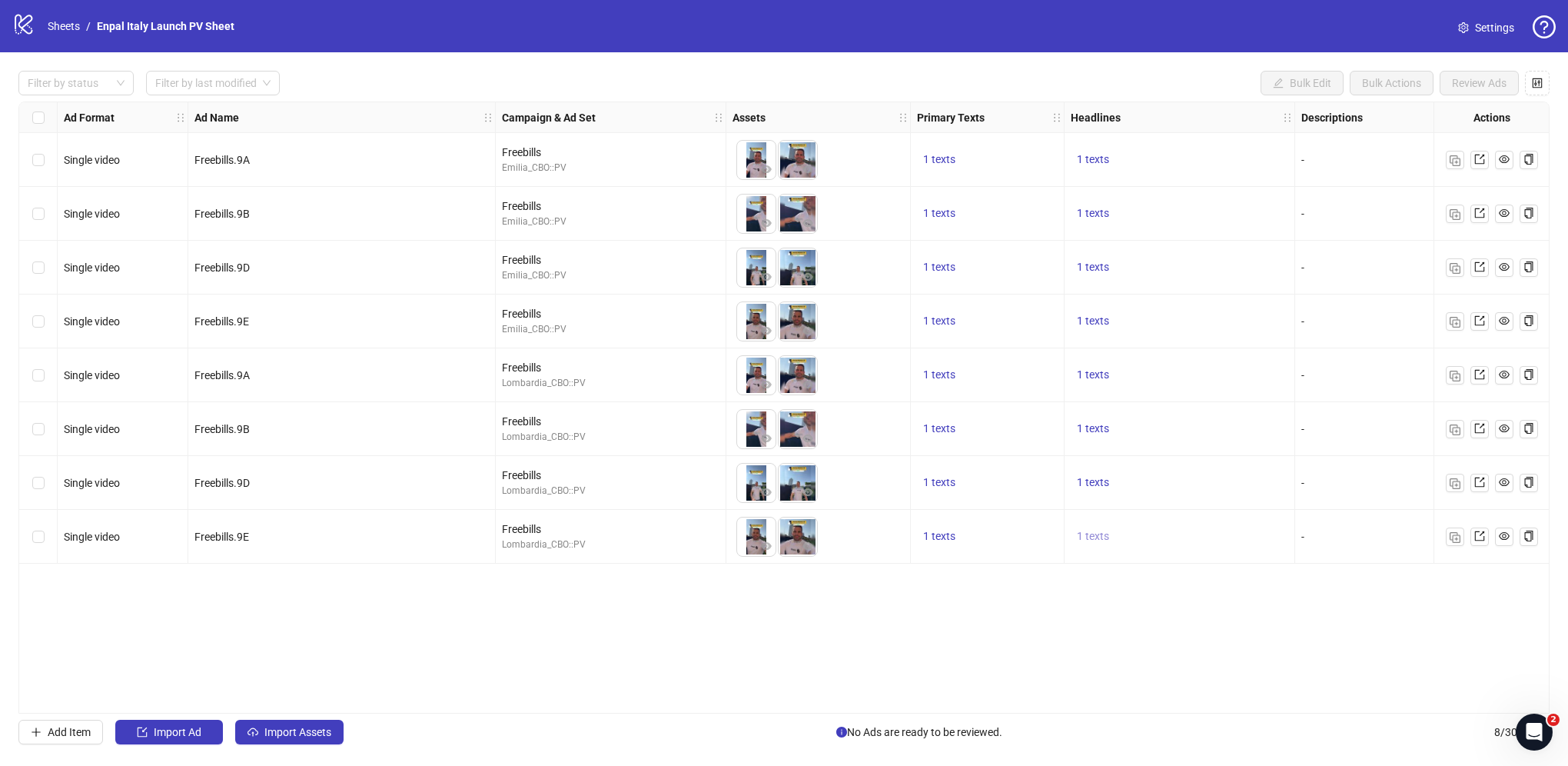
click at [1100, 535] on span "1 texts" at bounding box center [1093, 536] width 32 height 12
click at [1319, 522] on div "Fotovoltaico? Paghiamo noi le tue bollette" at bounding box center [1249, 525] width 192 height 33
click at [974, 594] on div "Ad Format Ad Name Campaign & Ad Set Assets Primary Texts Headlines Descriptions…" at bounding box center [784, 408] width 1532 height 612
click at [248, 536] on span "Freebills.9E" at bounding box center [221, 537] width 54 height 12
click at [818, 536] on li at bounding box center [798, 537] width 41 height 40
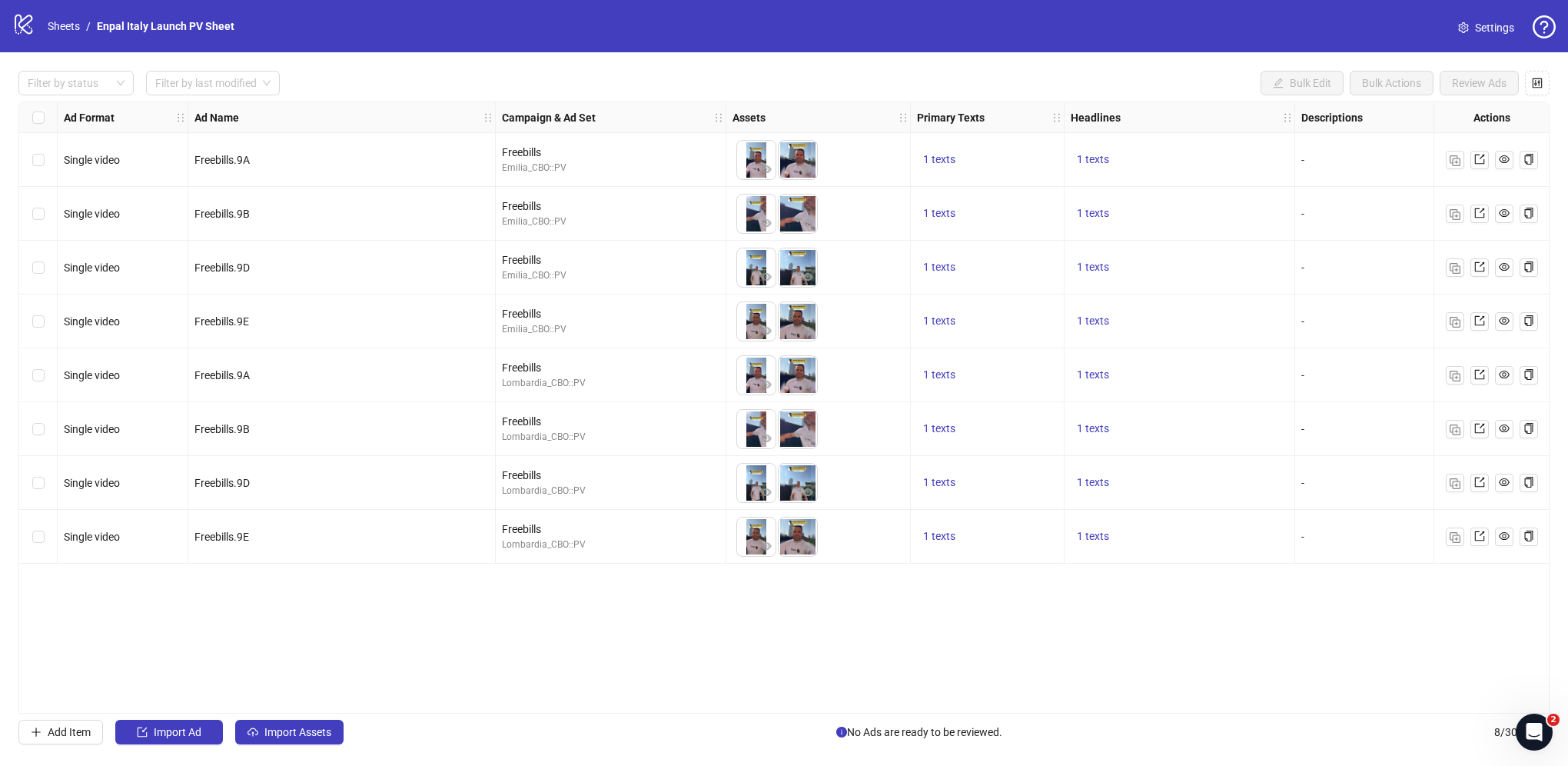
click at [796, 536] on img at bounding box center [797, 537] width 38 height 38
click at [748, 537] on img at bounding box center [756, 537] width 38 height 38
click at [938, 536] on span "1 texts" at bounding box center [939, 536] width 32 height 12
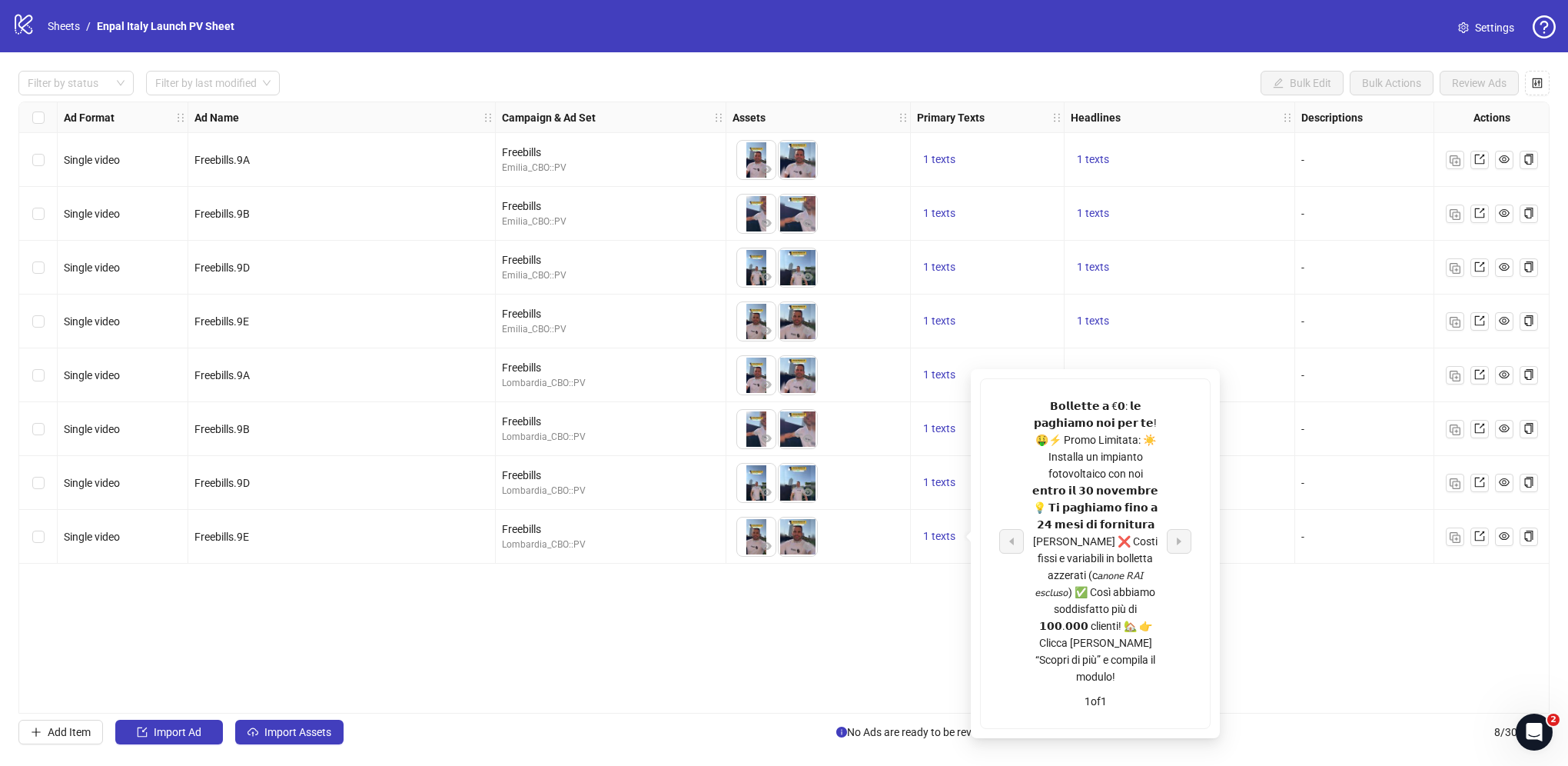
click at [944, 591] on div "Ad Format Ad Name Campaign & Ad Set Assets Primary Texts Headlines Descriptions…" at bounding box center [784, 408] width 1532 height 612
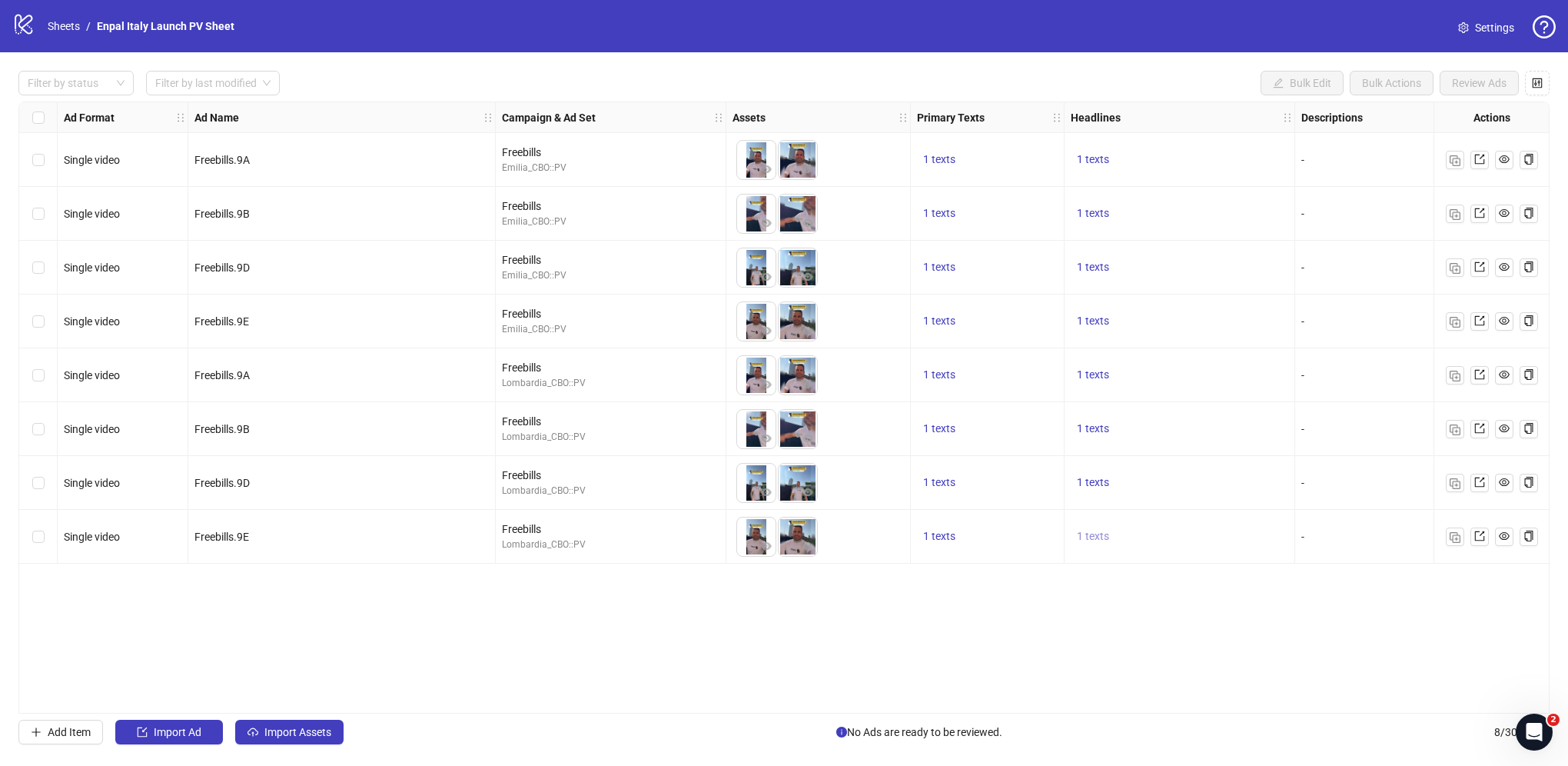
click at [1106, 539] on span "1 texts" at bounding box center [1093, 536] width 32 height 12
click at [1056, 571] on div "Ad Format Ad Name Campaign & Ad Set Assets Primary Texts Headlines Descriptions…" at bounding box center [784, 408] width 1532 height 612
click at [68, 22] on link "Sheets" at bounding box center [63, 26] width 38 height 17
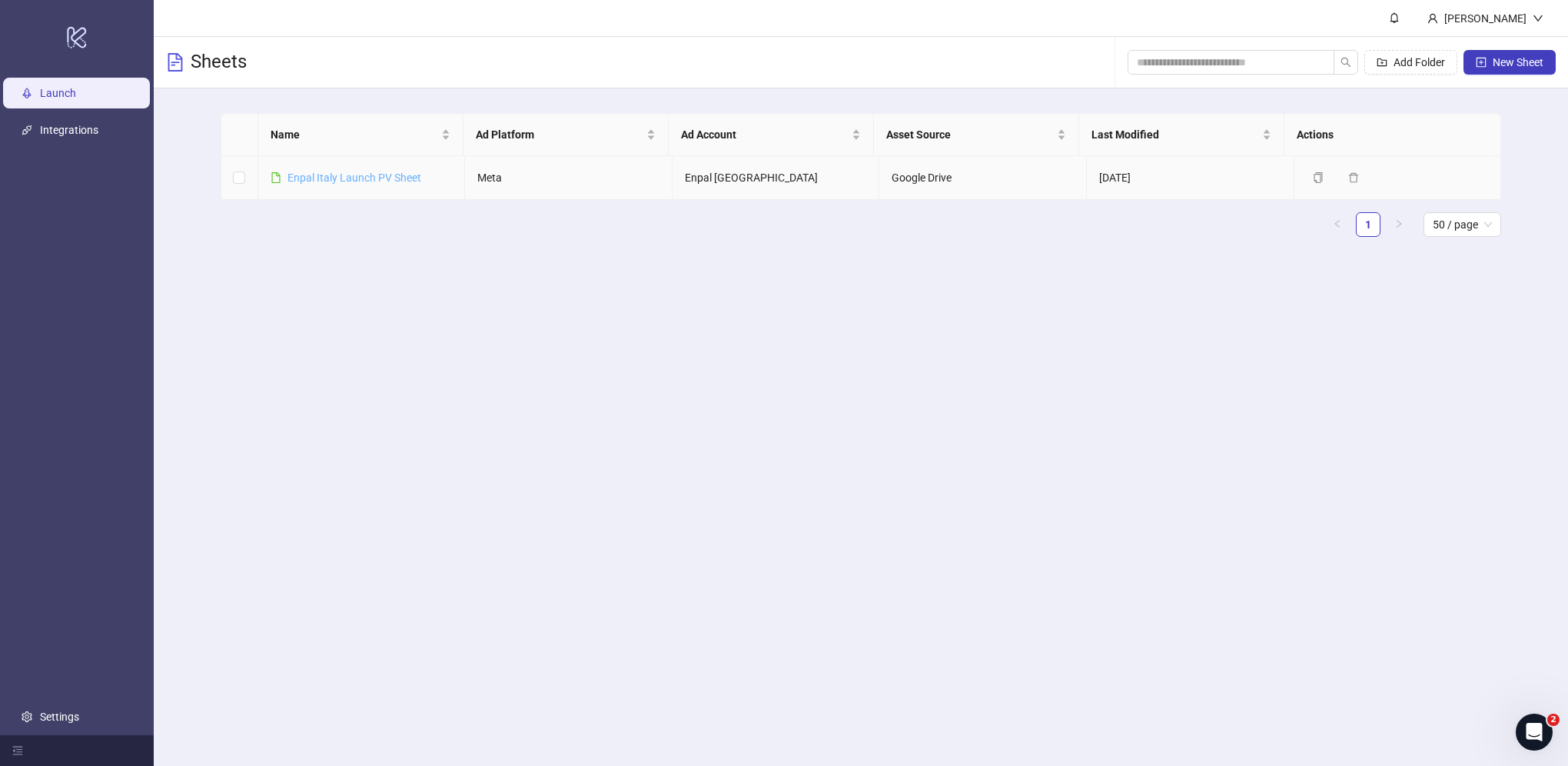
click at [310, 178] on link "Enpal Italy Launch PV Sheet" at bounding box center [354, 177] width 134 height 12
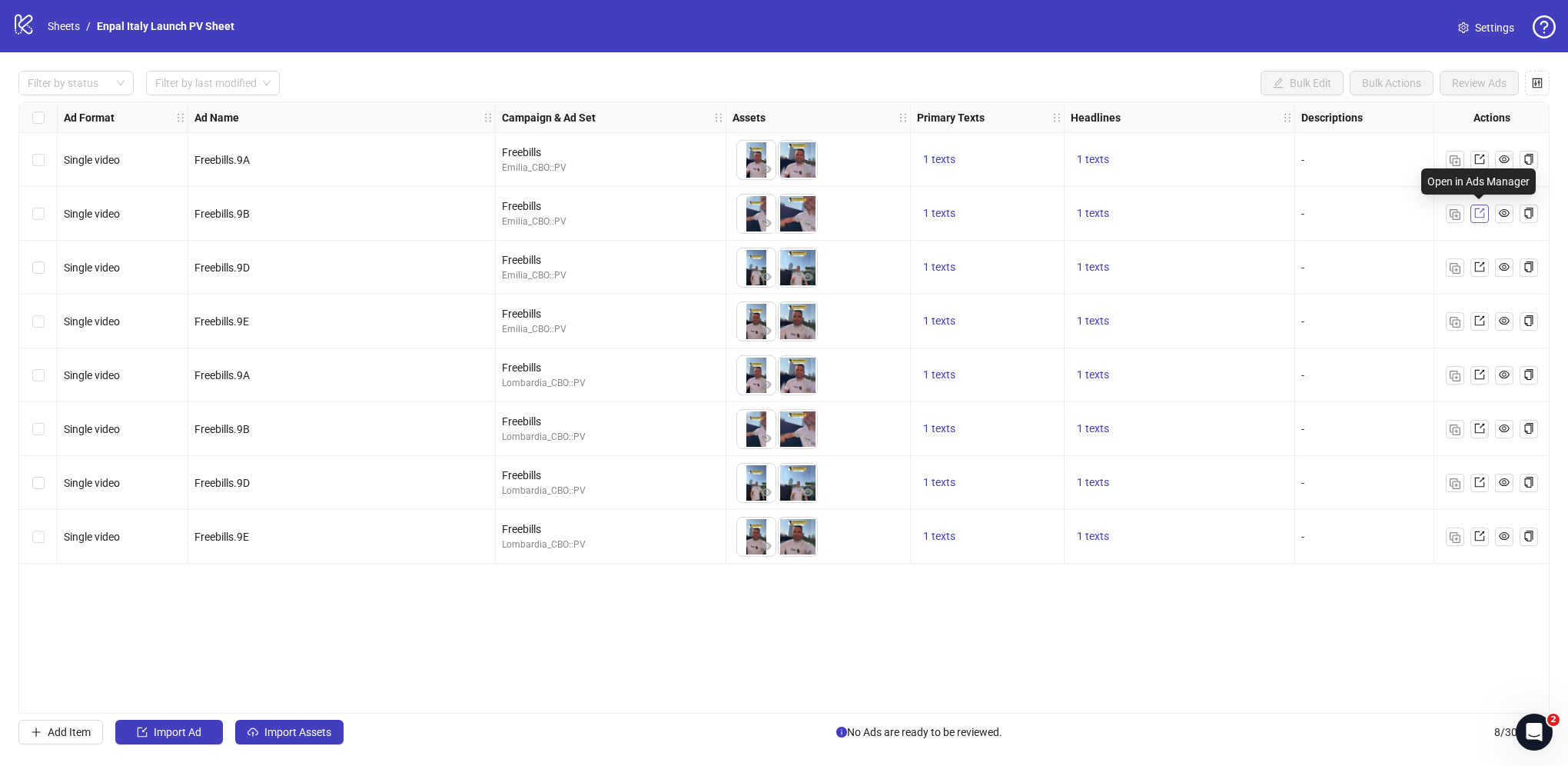
click at [1480, 214] on icon "export" at bounding box center [1479, 213] width 11 height 11
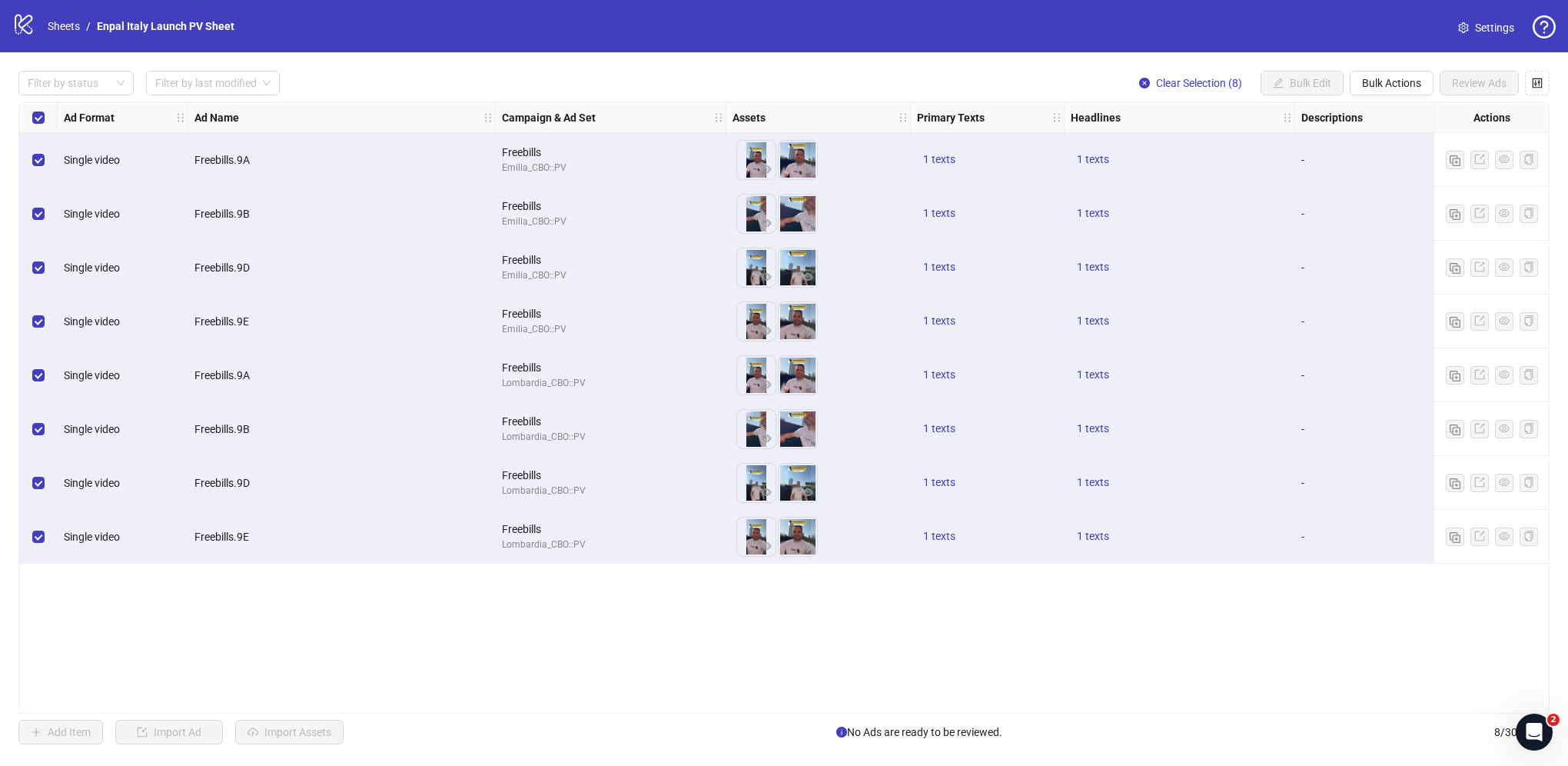
click at [821, 20] on div "logo/logo-mobile Sheets / Enpal [GEOGRAPHIC_DATA] Launch PV Sheet Settings" at bounding box center [784, 26] width 1543 height 28
